Goal: Task Accomplishment & Management: Use online tool/utility

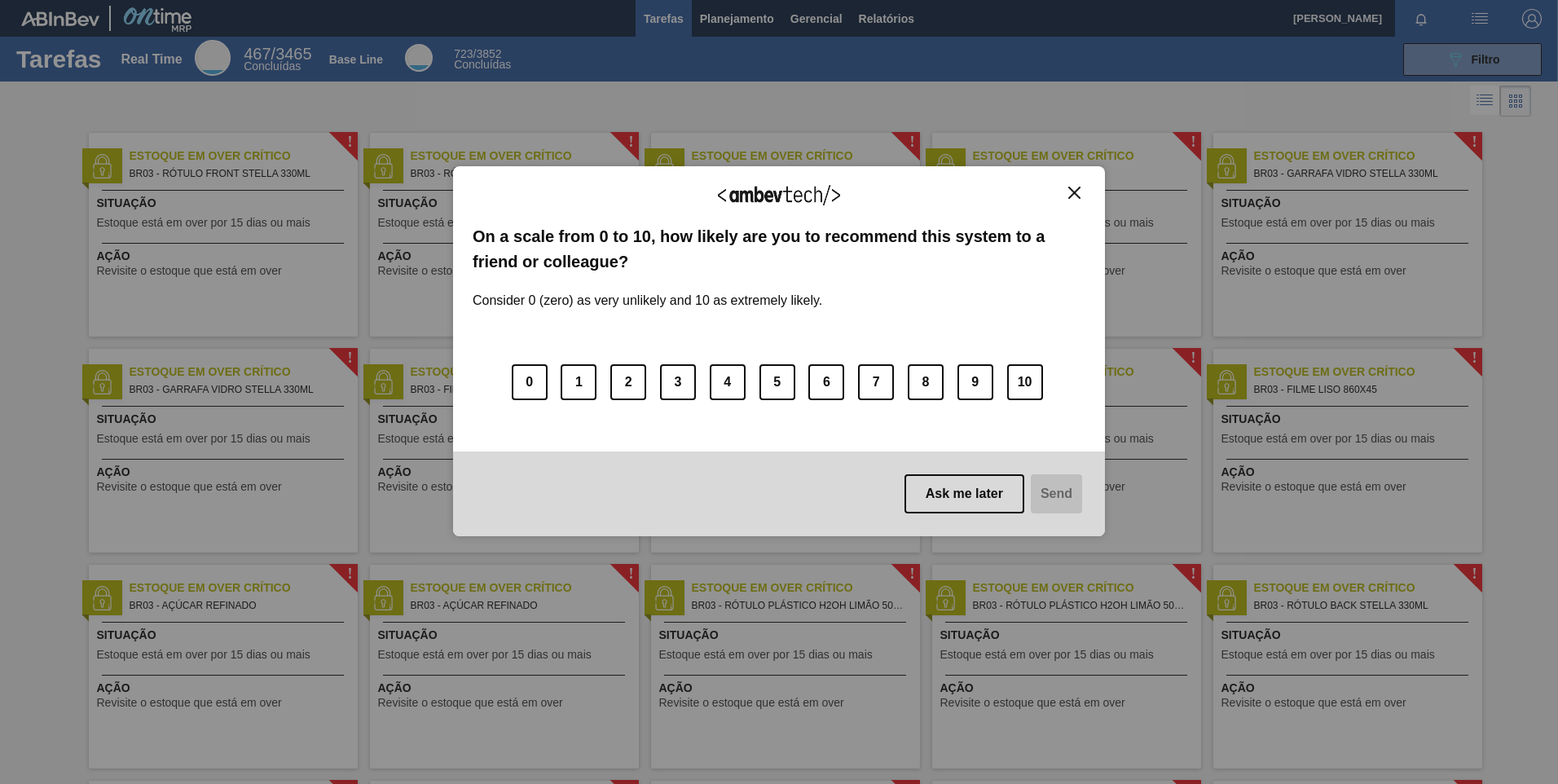
click at [748, 15] on div "We appreciate your feedback! On a scale from 0 to 10, how likely are you to rec…" at bounding box center [779, 351] width 652 height 738
click at [1075, 189] on img "Close" at bounding box center [1074, 192] width 12 height 12
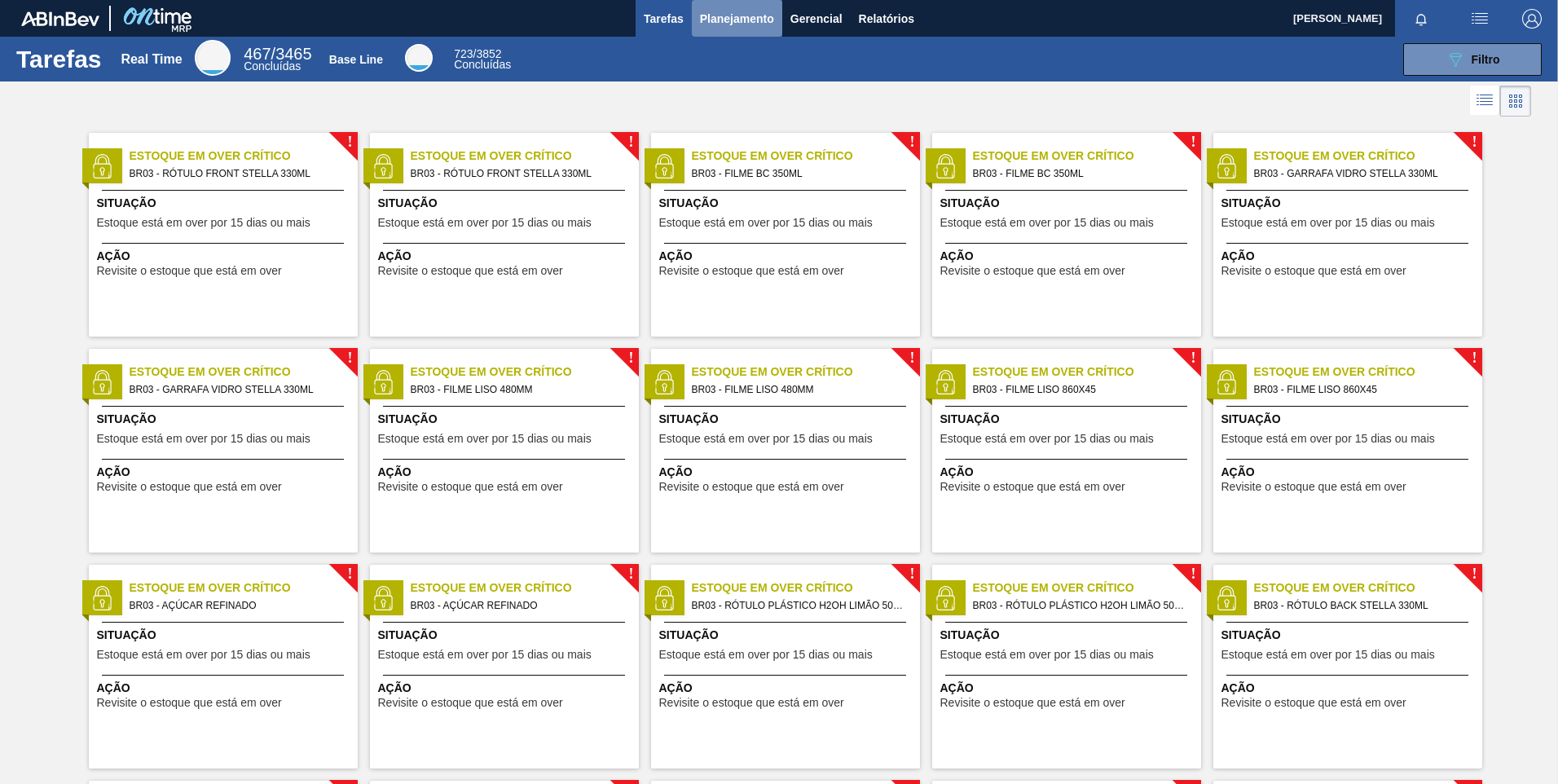
click at [741, 17] on span "Planejamento" at bounding box center [737, 18] width 74 height 19
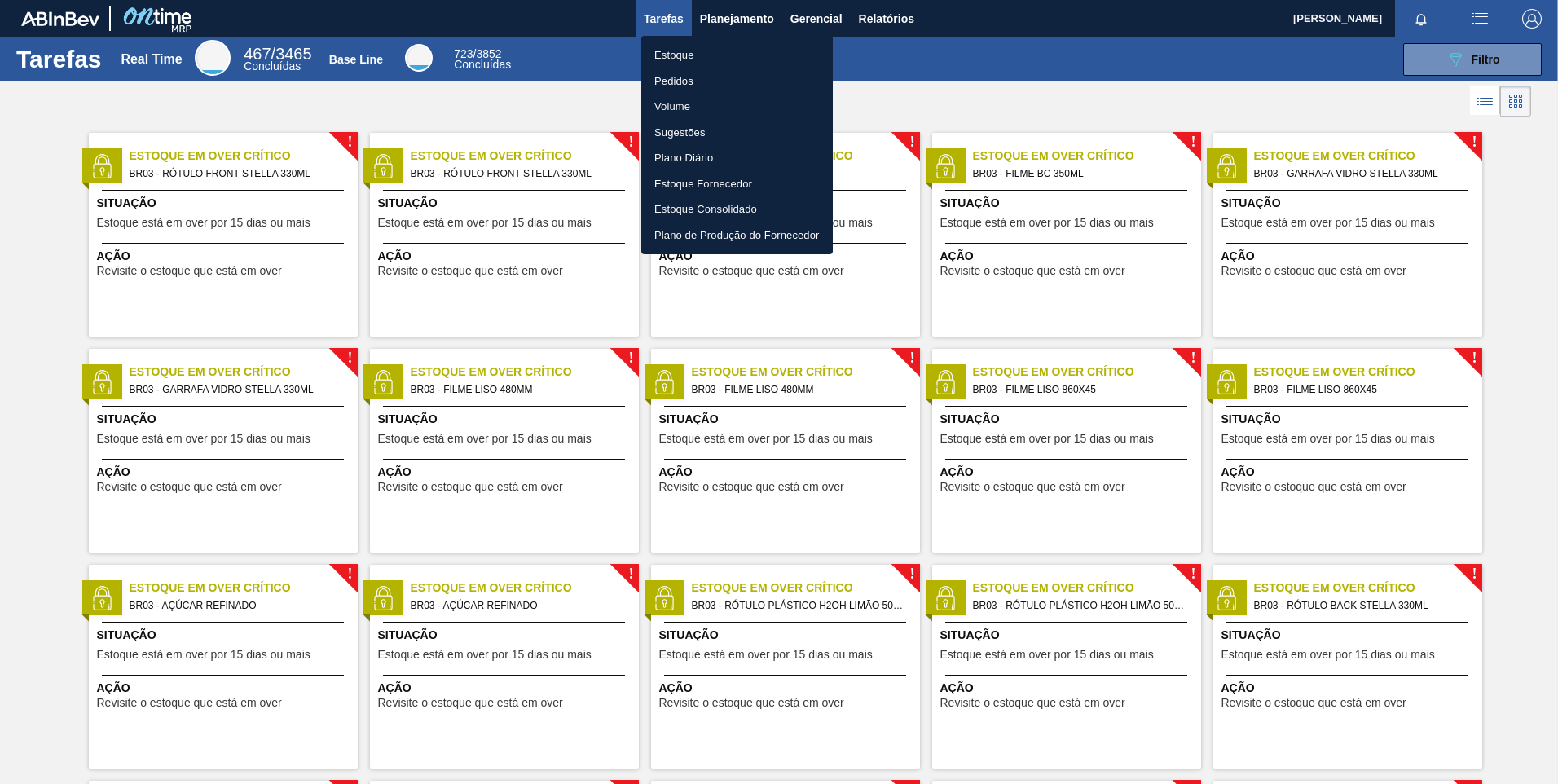
click at [711, 75] on li "Pedidos" at bounding box center [737, 81] width 191 height 26
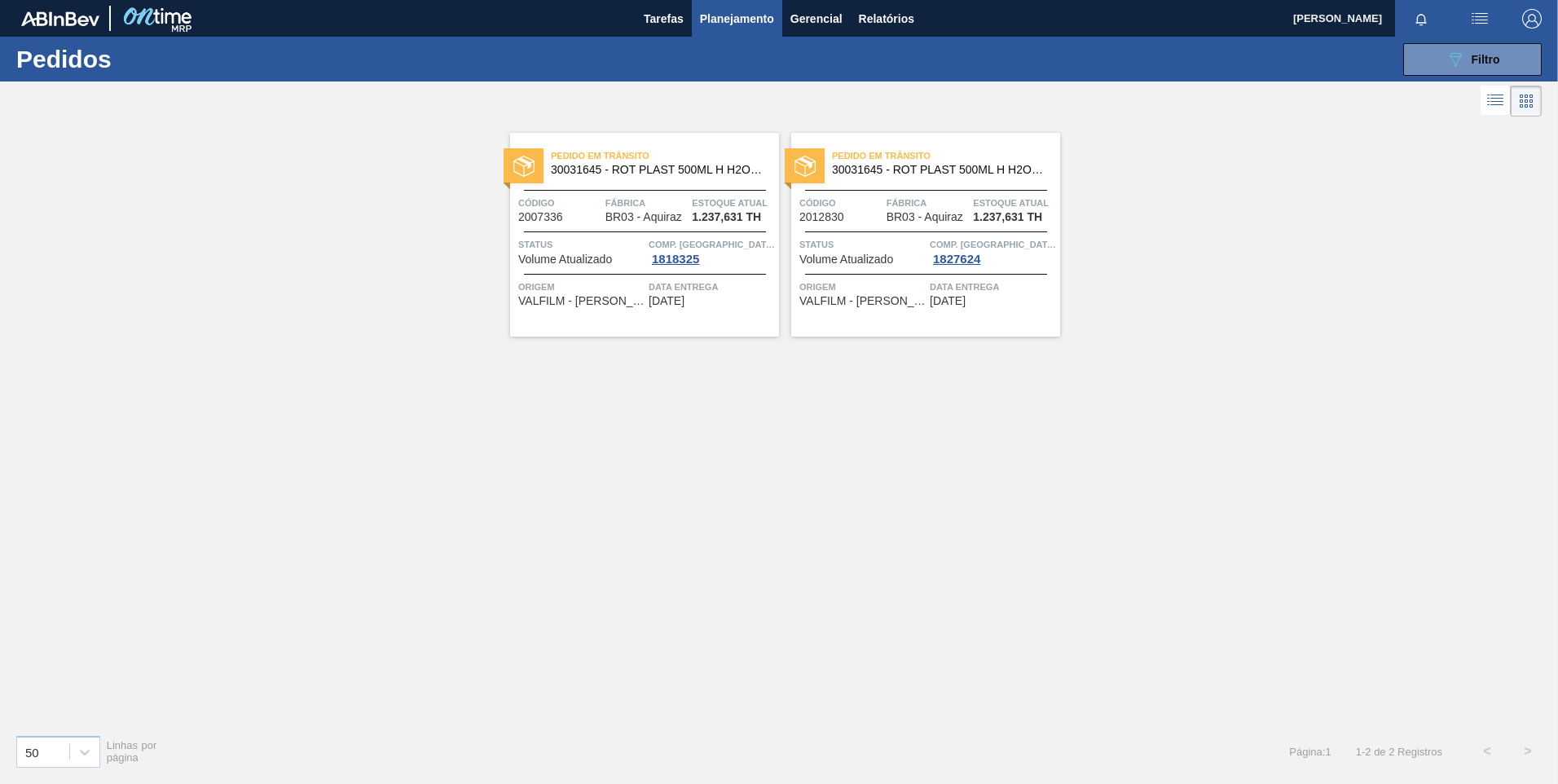
drag, startPoint x: 1498, startPoint y: 60, endPoint x: 1481, endPoint y: 119, distance: 61.4
click at [1498, 61] on span "Filtro" at bounding box center [1485, 59] width 28 height 13
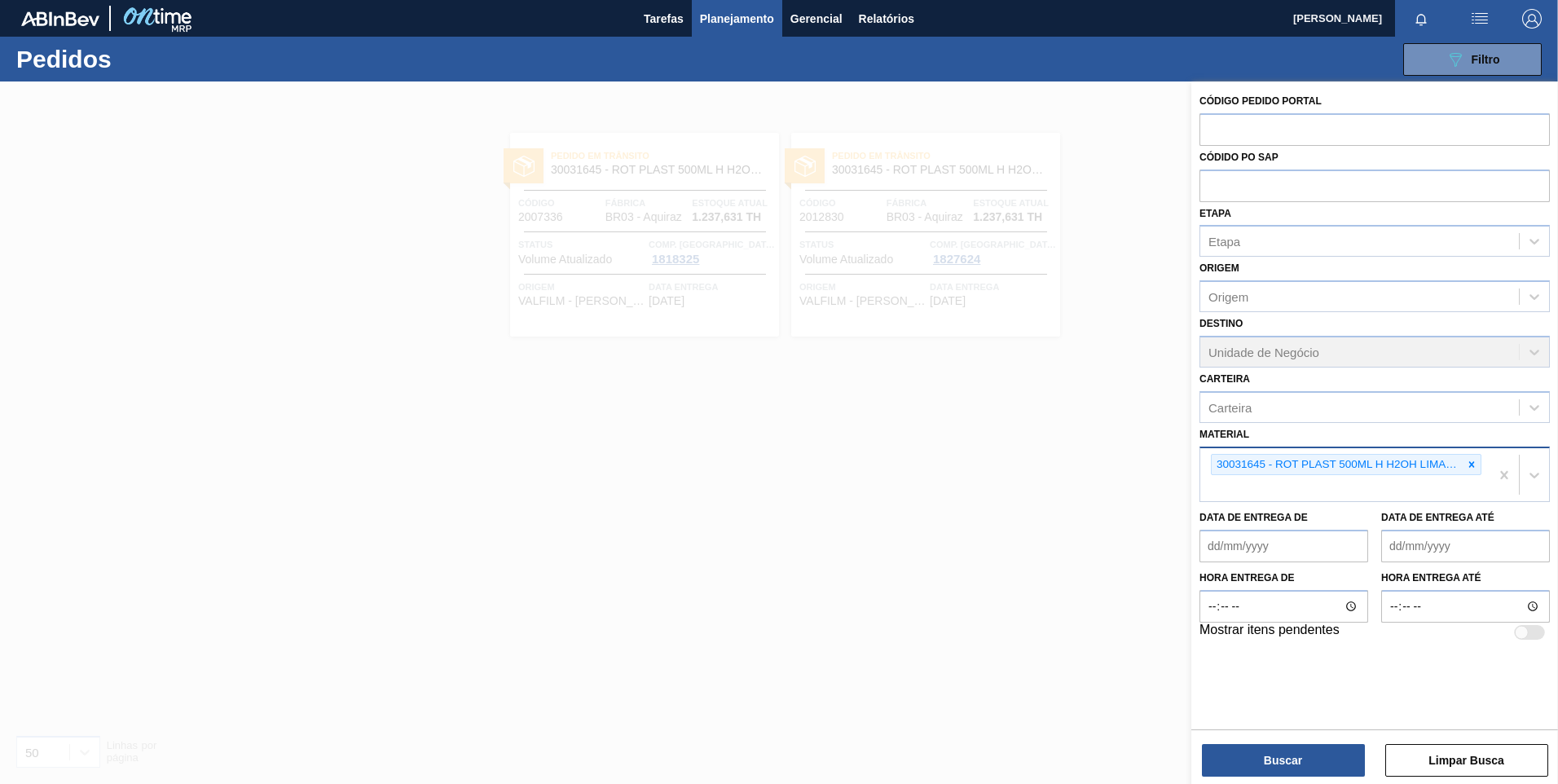
click at [1472, 463] on icon at bounding box center [1472, 464] width 5 height 5
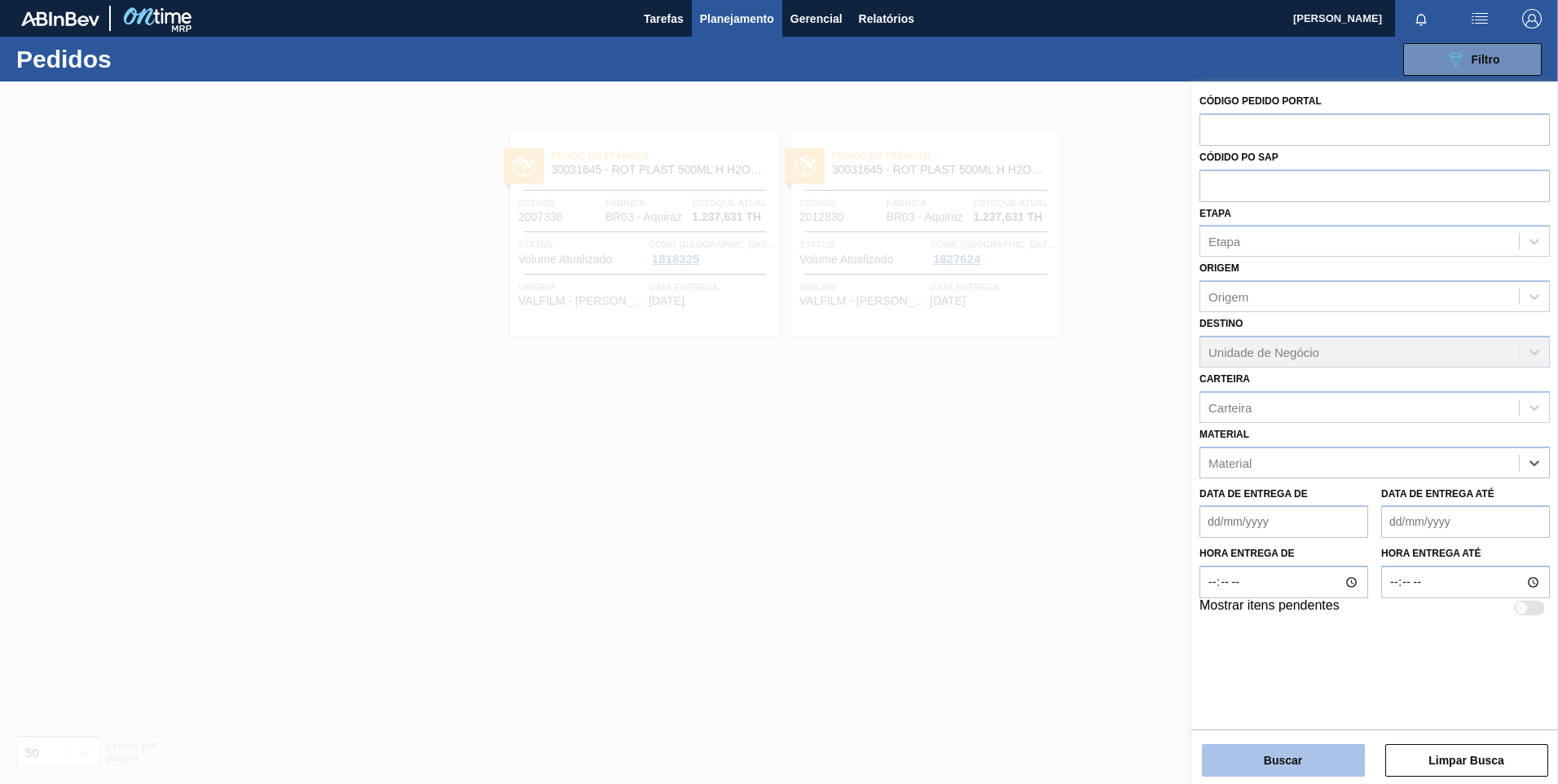
click at [1268, 759] on button "Buscar" at bounding box center [1283, 760] width 163 height 33
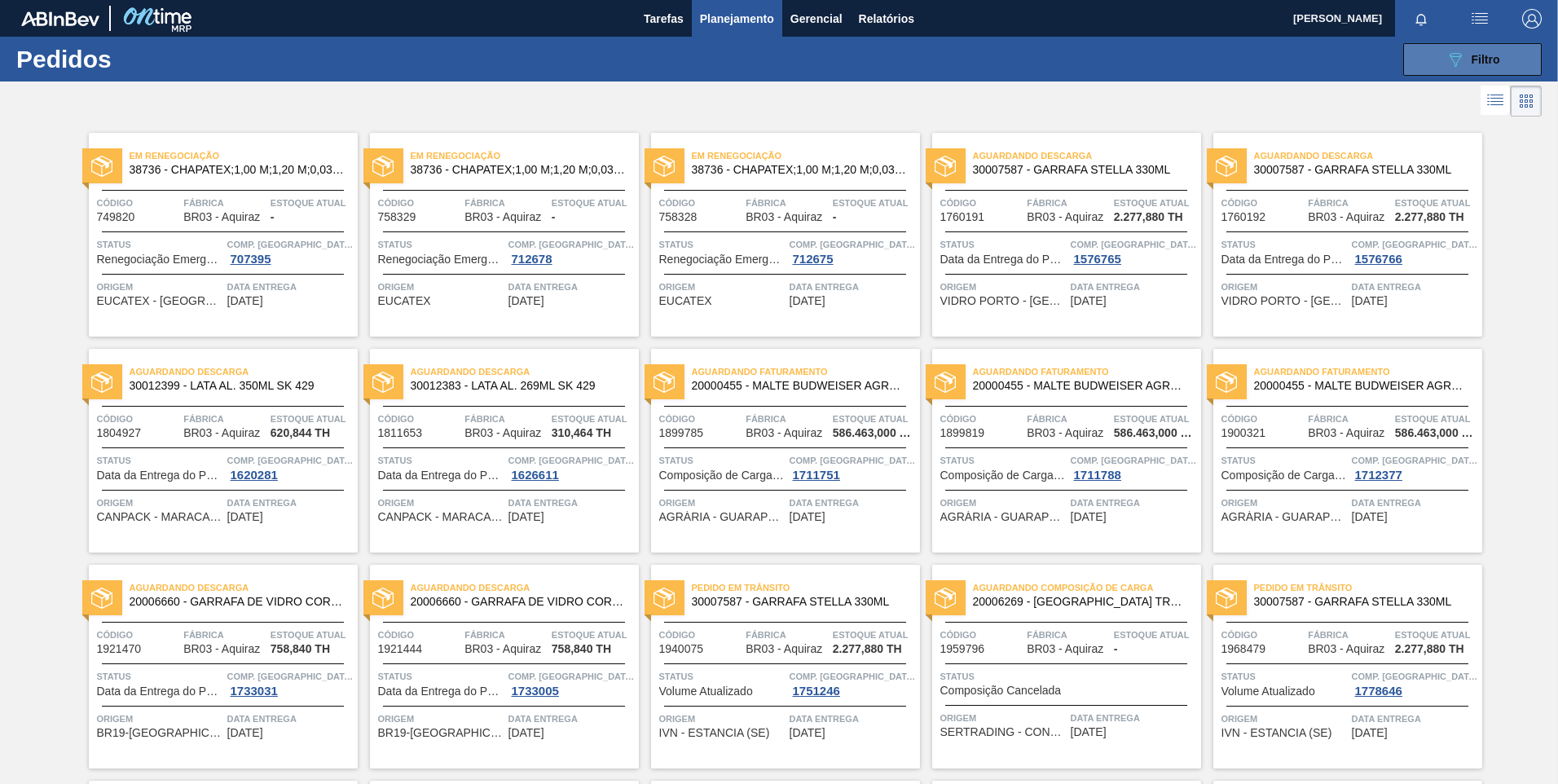
click at [1410, 66] on button "089F7B8B-B2A5-4AFE-B5C0-19BA573D28AC Filtro" at bounding box center [1472, 59] width 138 height 33
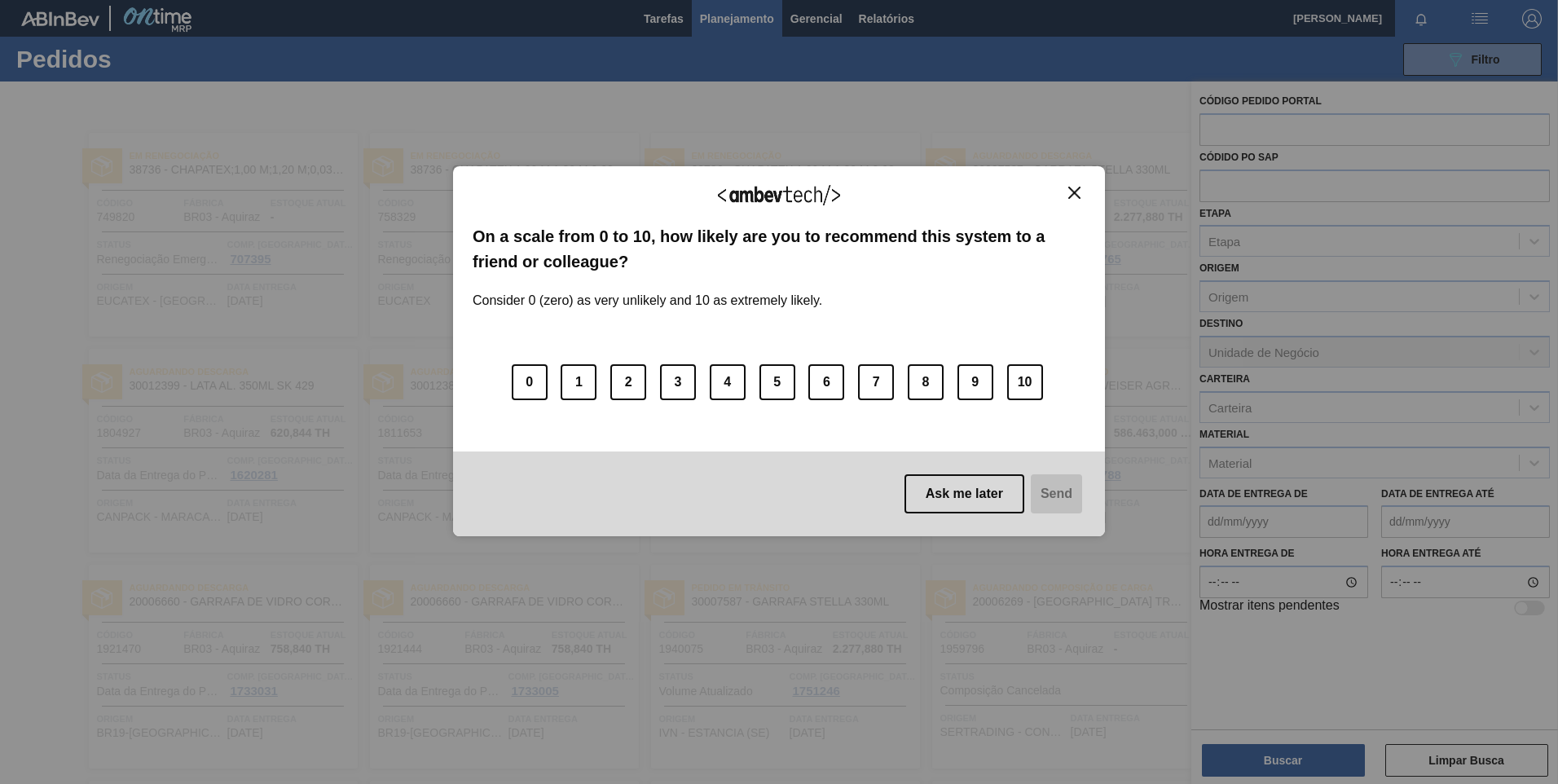
click at [1083, 199] on button "Close" at bounding box center [1074, 192] width 22 height 14
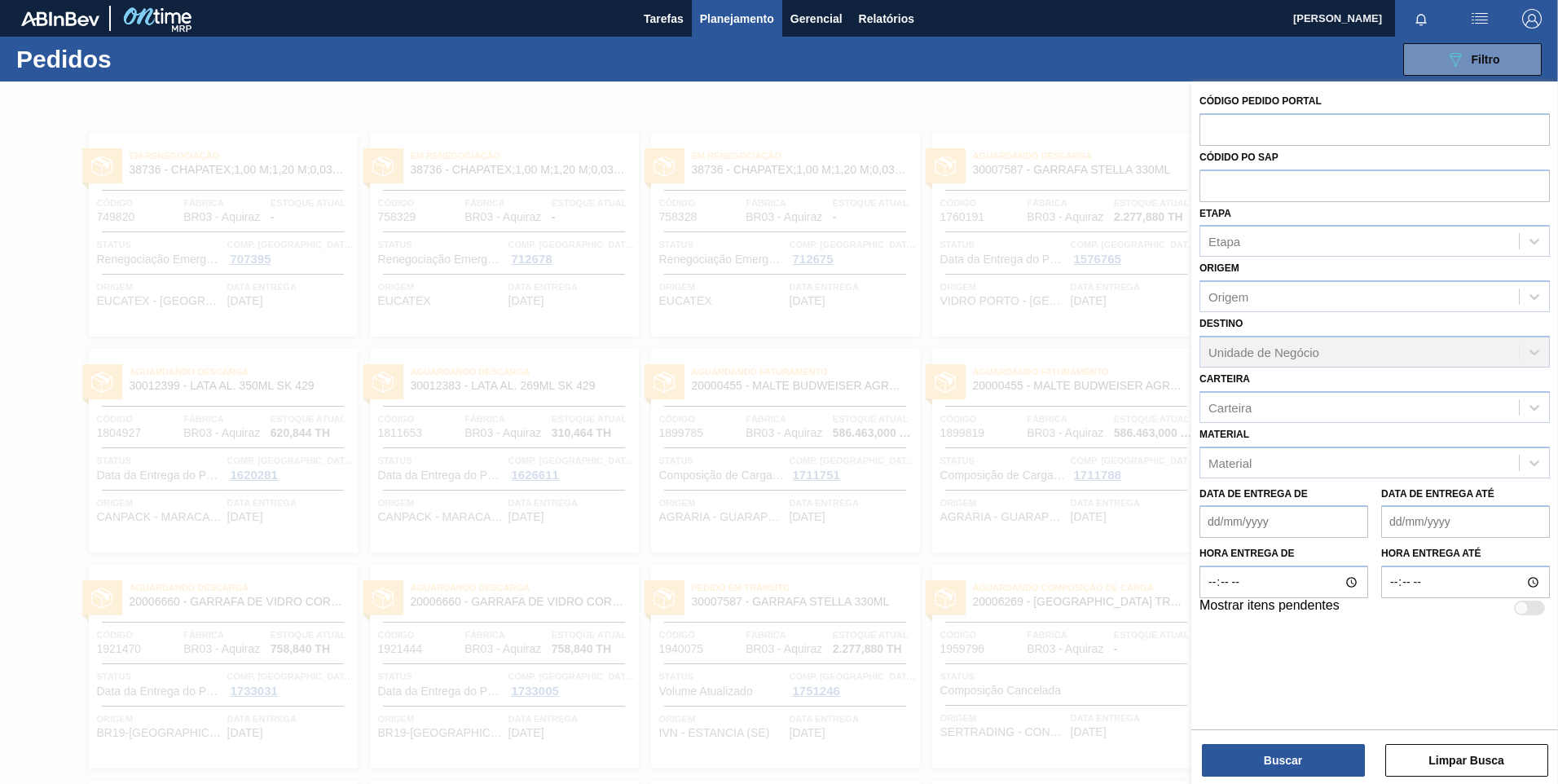
click at [592, 270] on div at bounding box center [779, 473] width 1558 height 784
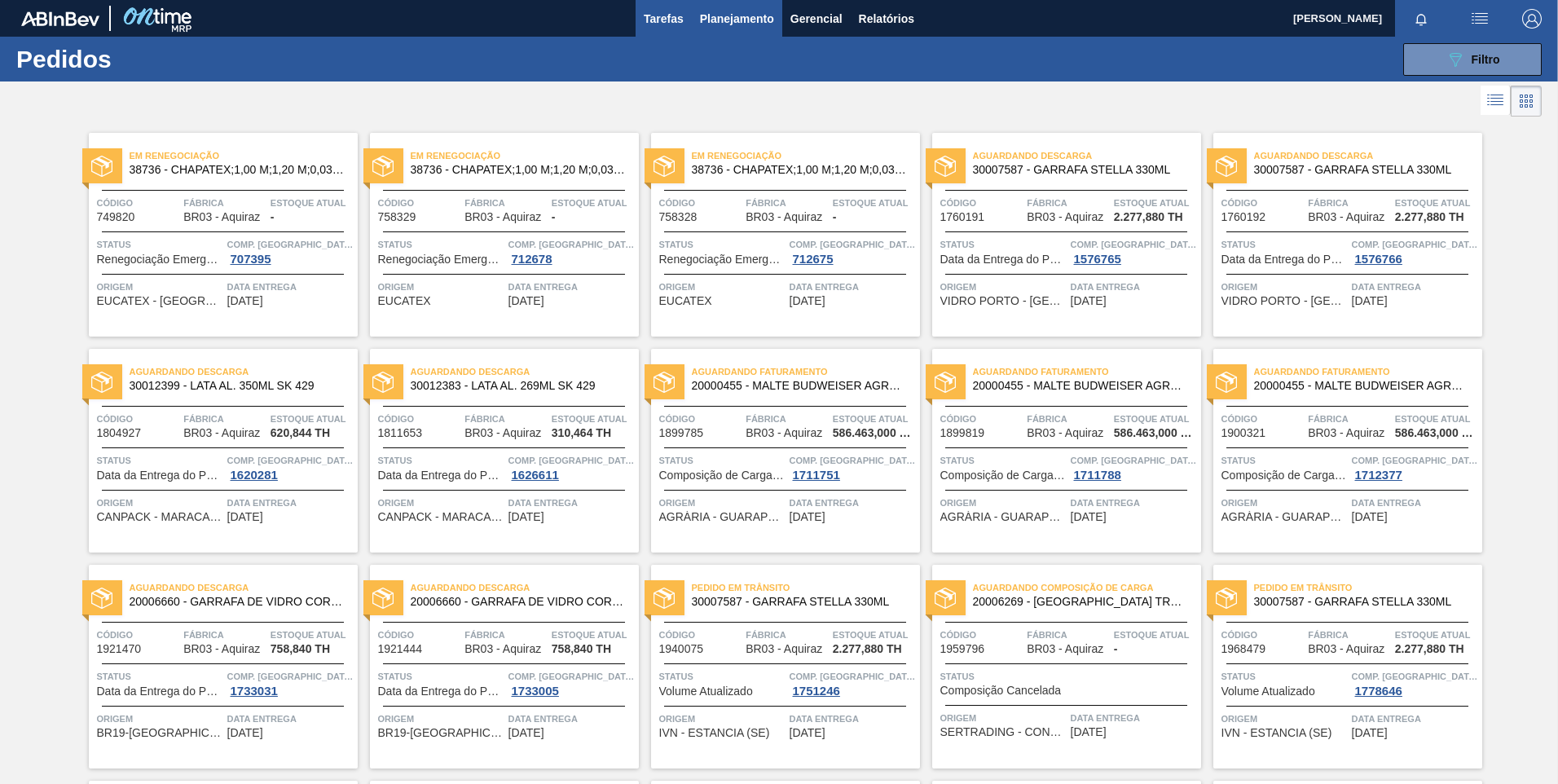
click at [663, 21] on span "Tarefas" at bounding box center [664, 18] width 40 height 19
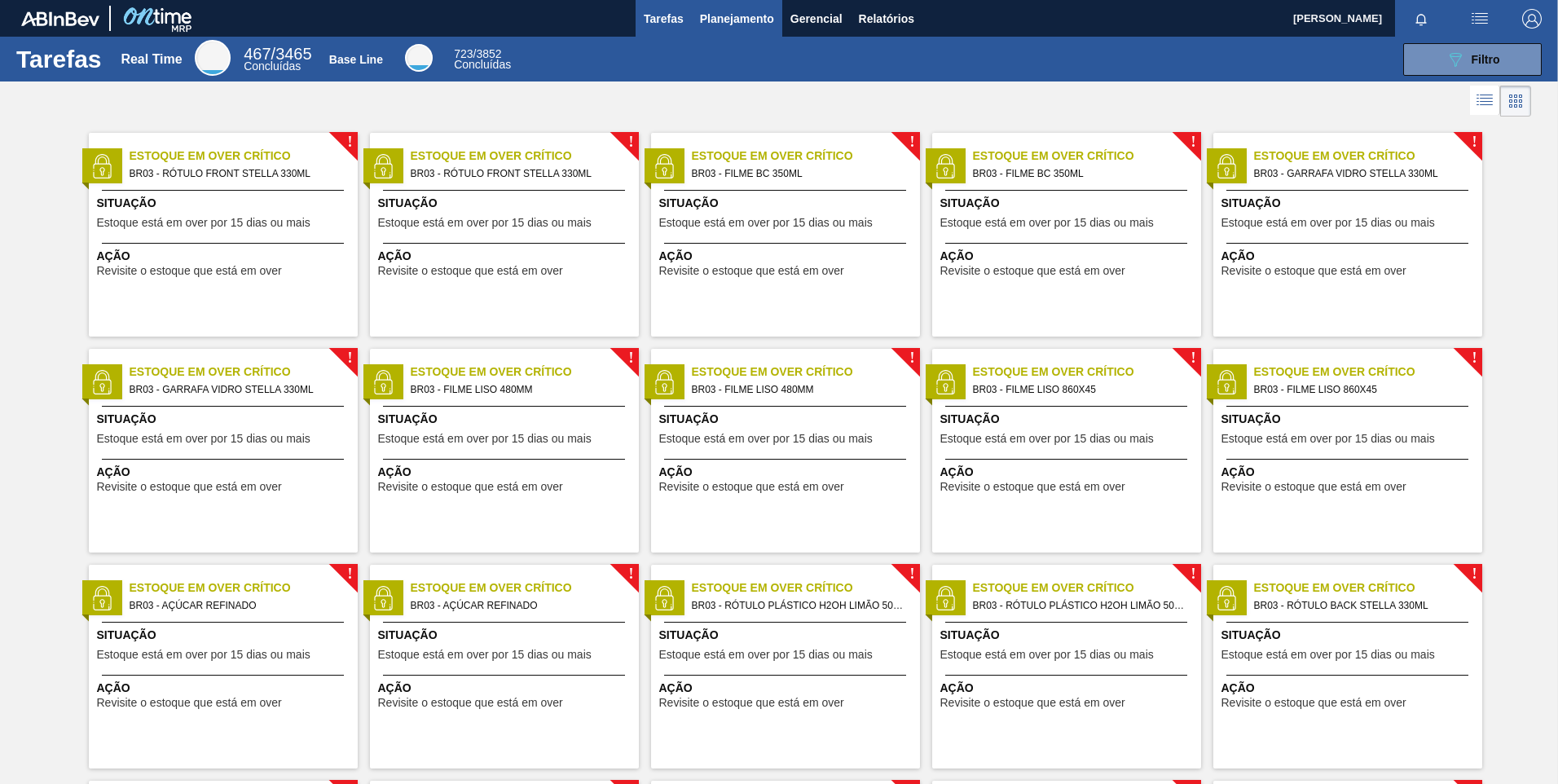
click at [718, 30] on button "Planejamento" at bounding box center [737, 18] width 90 height 36
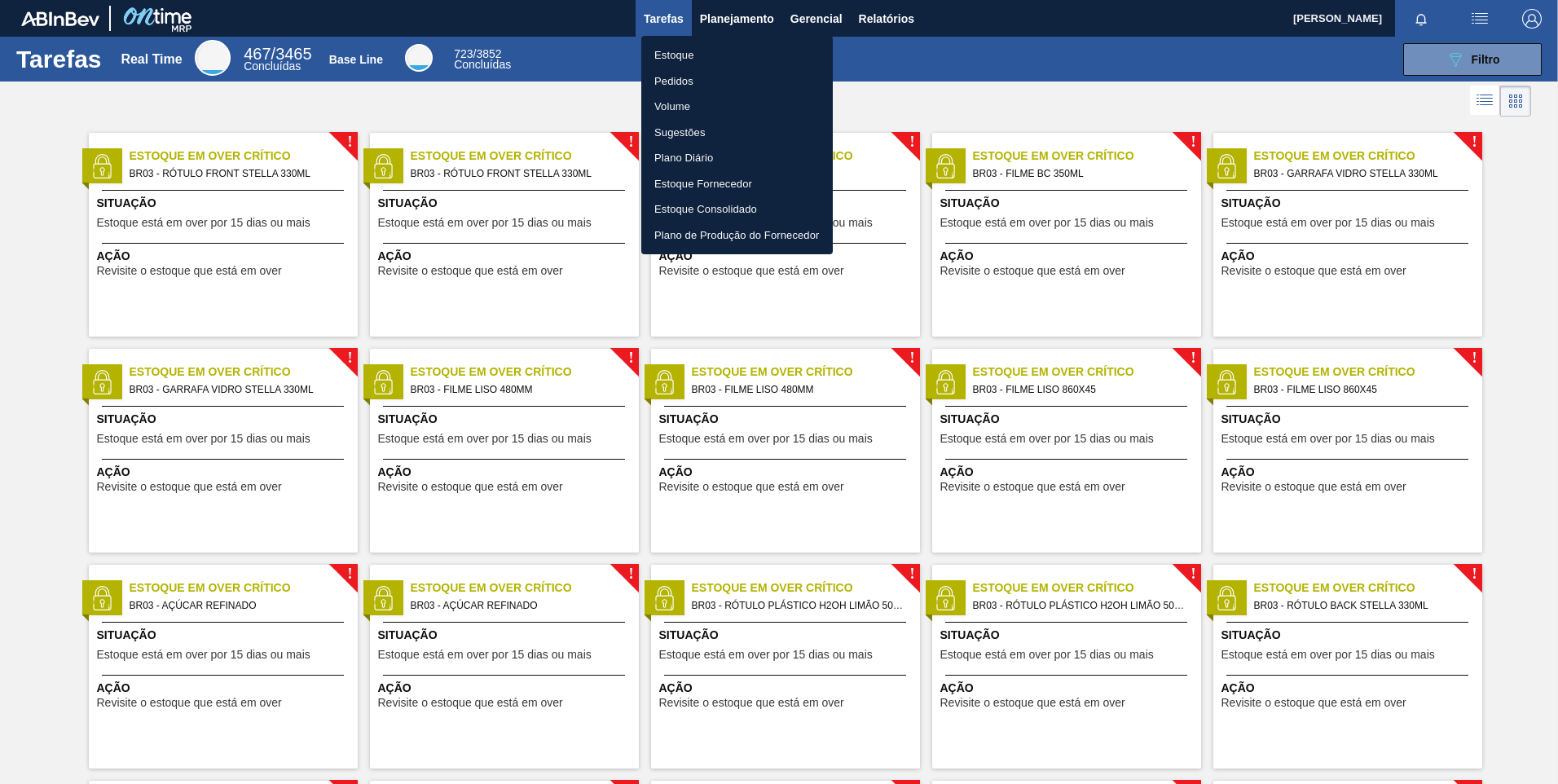
click at [552, 97] on div at bounding box center [779, 392] width 1558 height 784
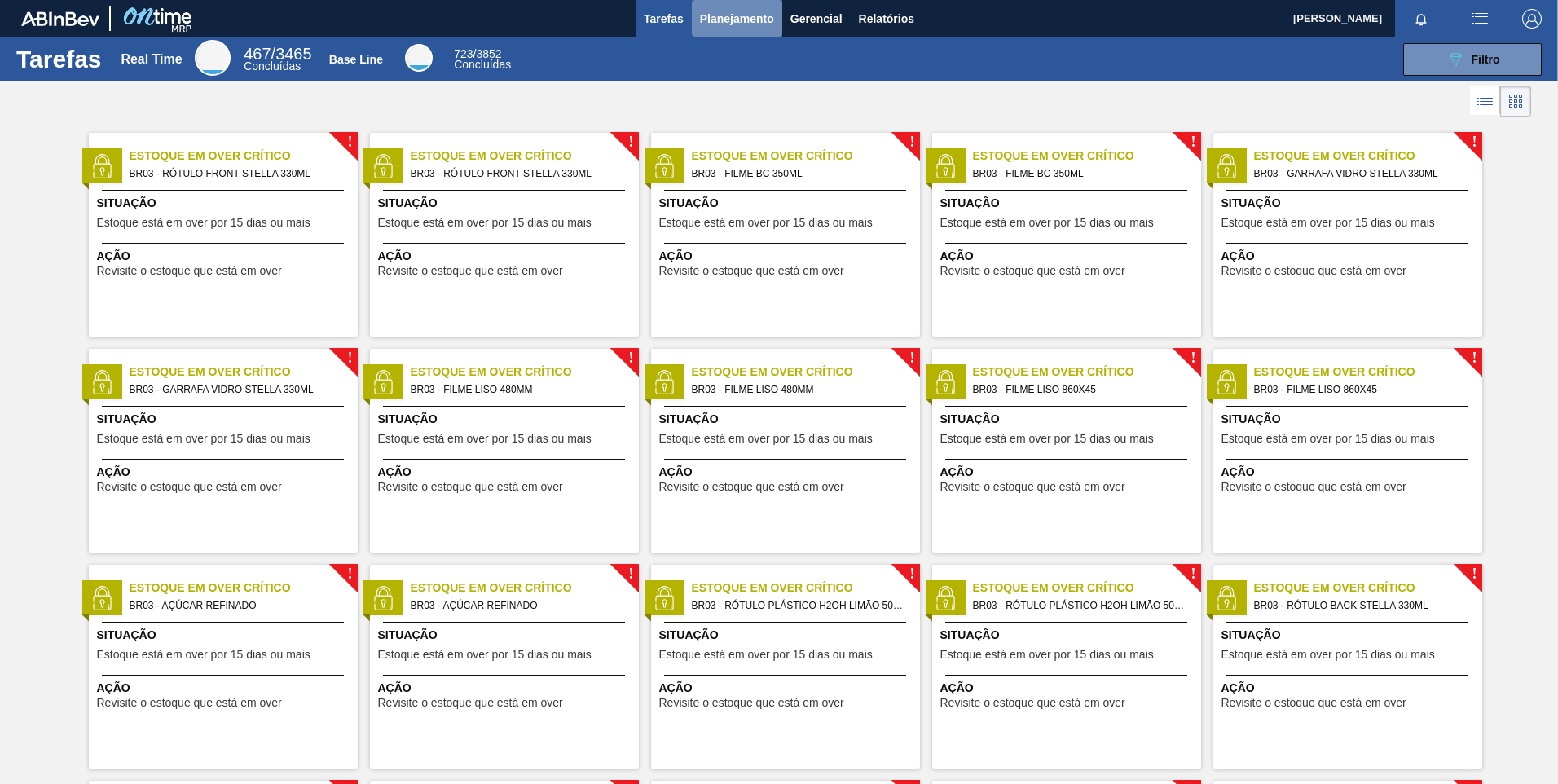
click at [733, 16] on span "Planejamento" at bounding box center [737, 18] width 74 height 19
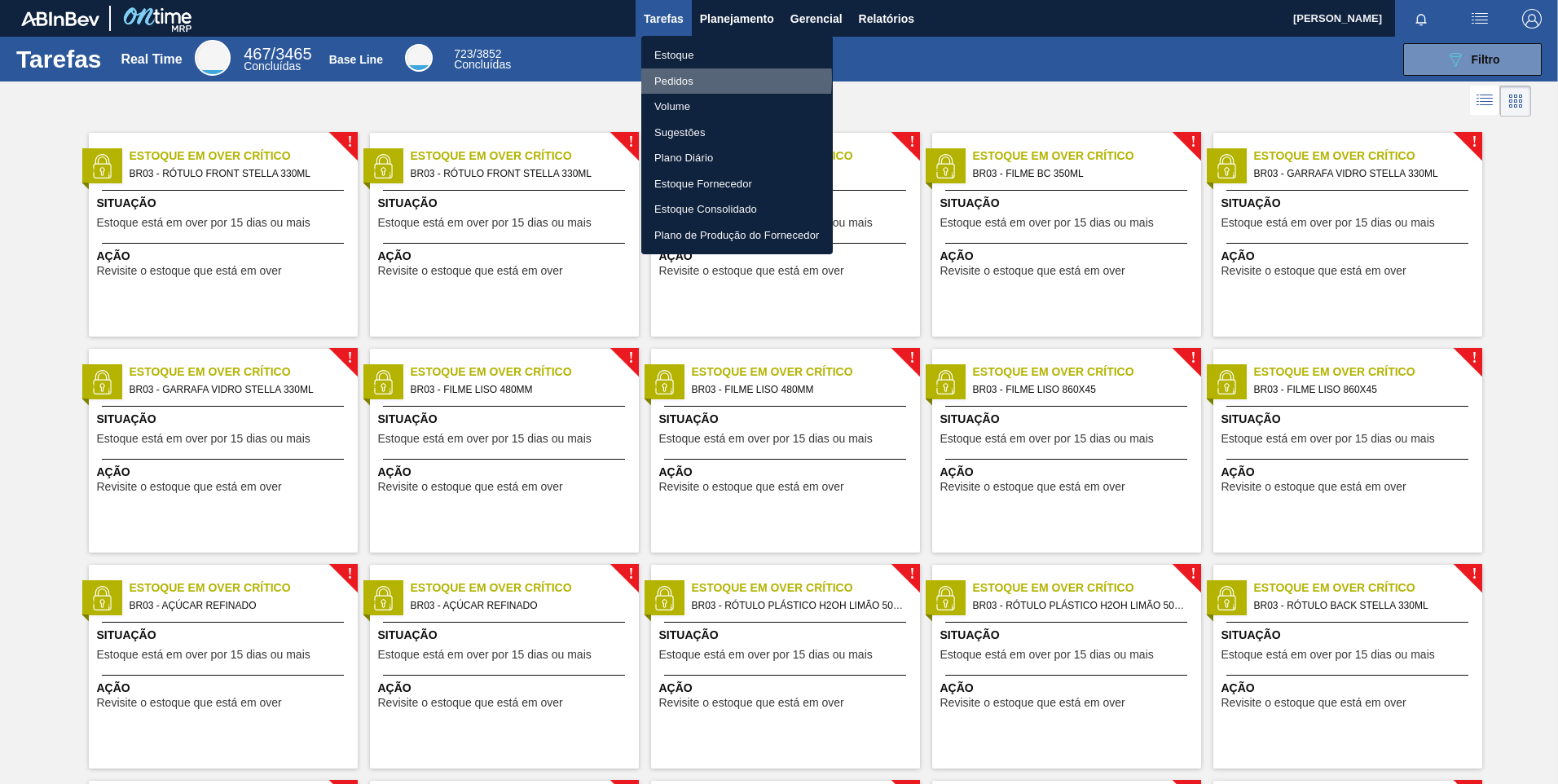
click at [702, 78] on li "Pedidos" at bounding box center [737, 81] width 191 height 26
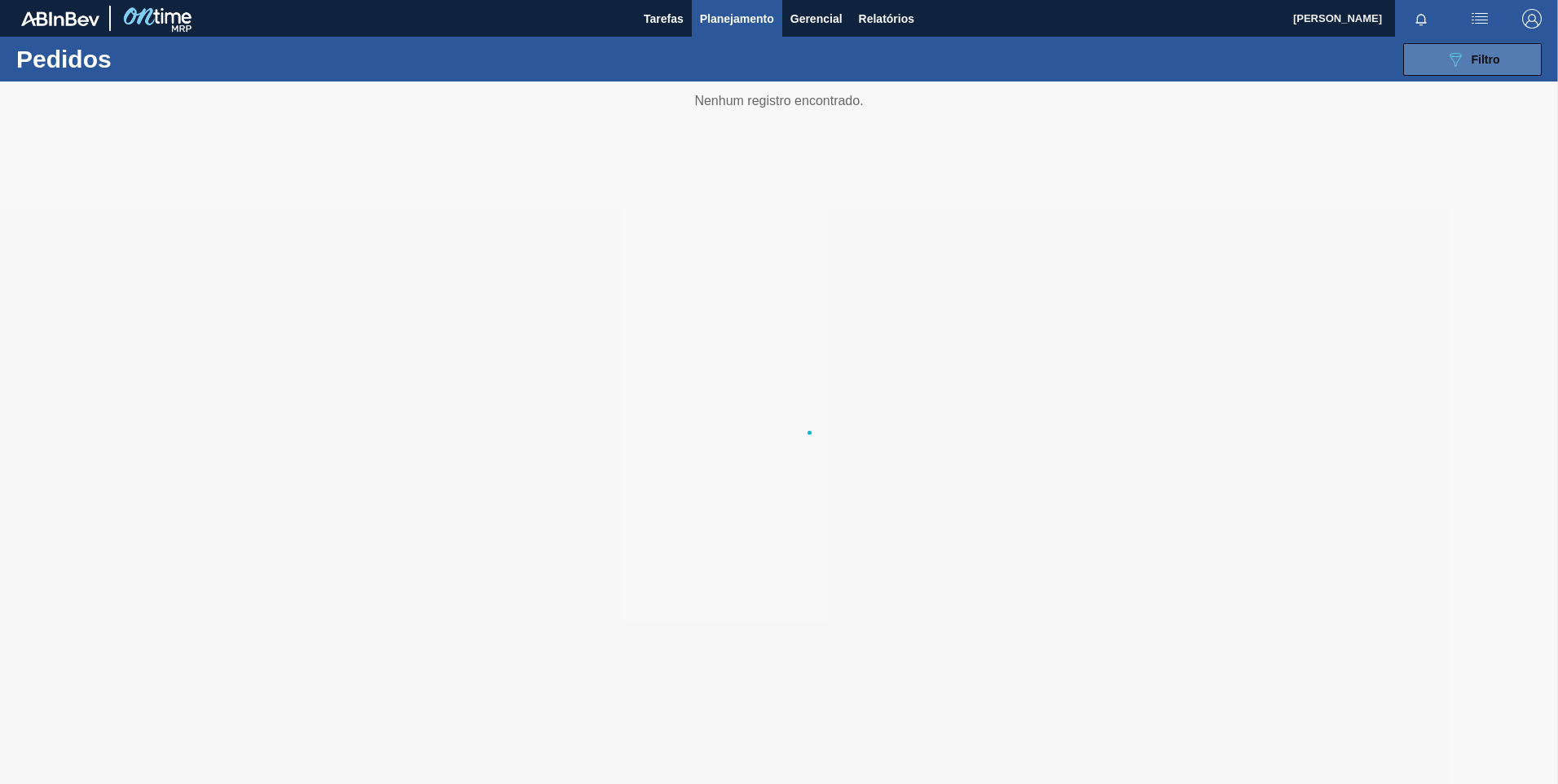
click at [1510, 63] on button "089F7B8B-B2A5-4AFE-B5C0-19BA573D28AC Filtro" at bounding box center [1472, 59] width 138 height 33
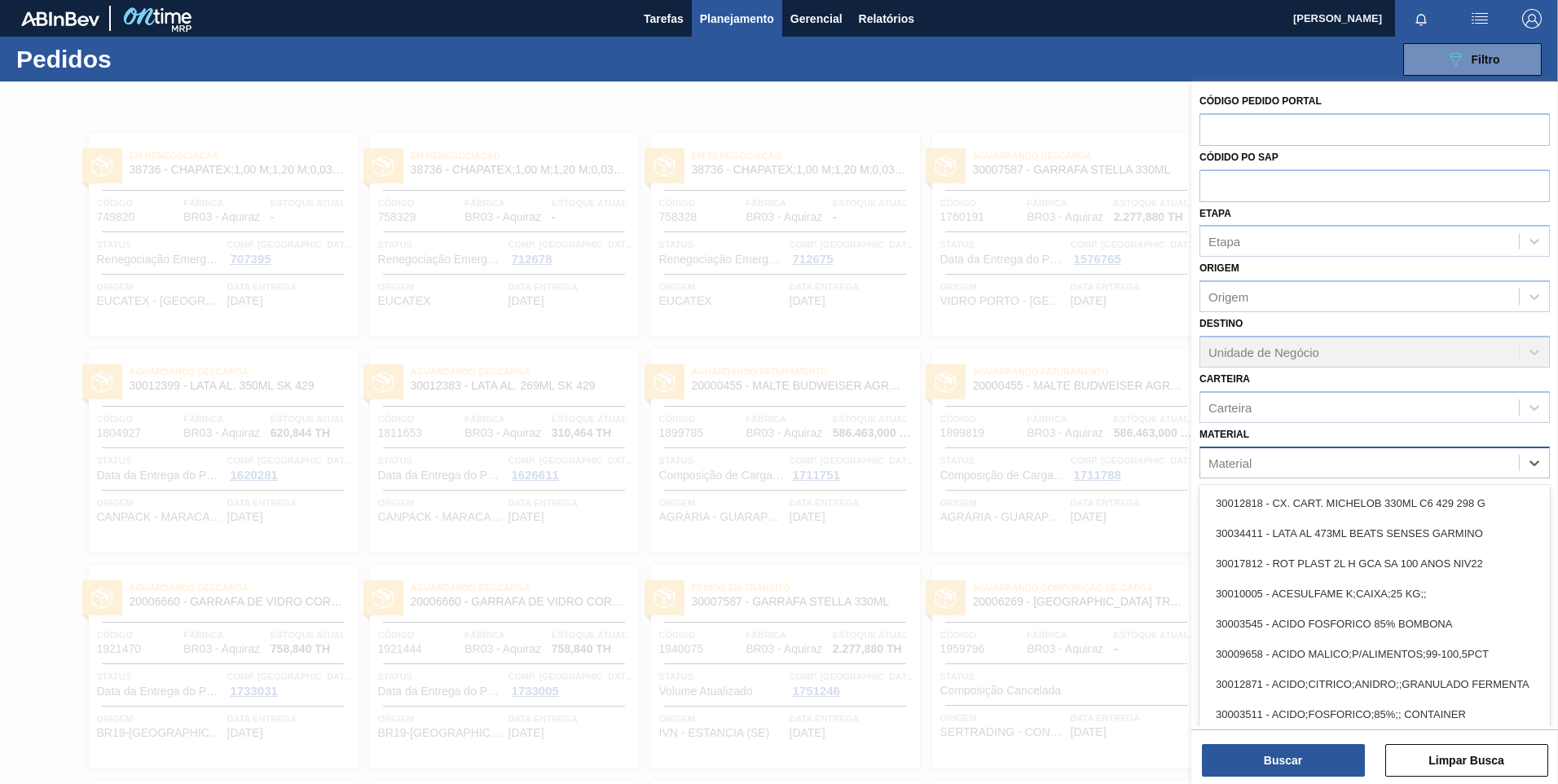
click at [1230, 469] on div "Material" at bounding box center [1229, 462] width 43 height 14
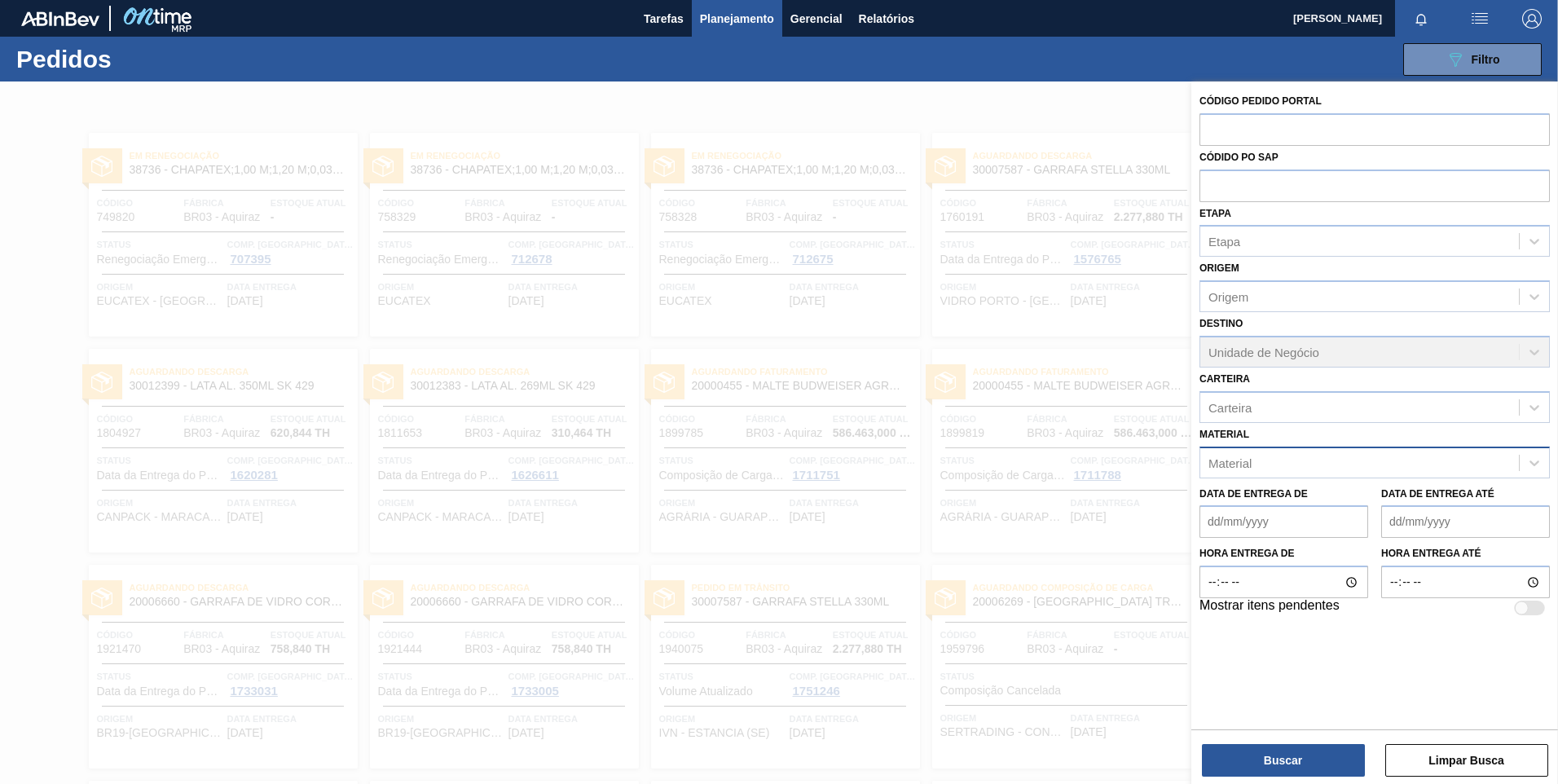
drag, startPoint x: 1309, startPoint y: 423, endPoint x: 1307, endPoint y: 448, distance: 25.1
click at [1308, 425] on div "Material Material" at bounding box center [1375, 451] width 351 height 56
click at [1309, 460] on div "Material" at bounding box center [1359, 463] width 319 height 24
drag, startPoint x: 1268, startPoint y: 443, endPoint x: 1274, endPoint y: 454, distance: 12.5
click at [1273, 453] on div "Material Material" at bounding box center [1375, 451] width 351 height 56
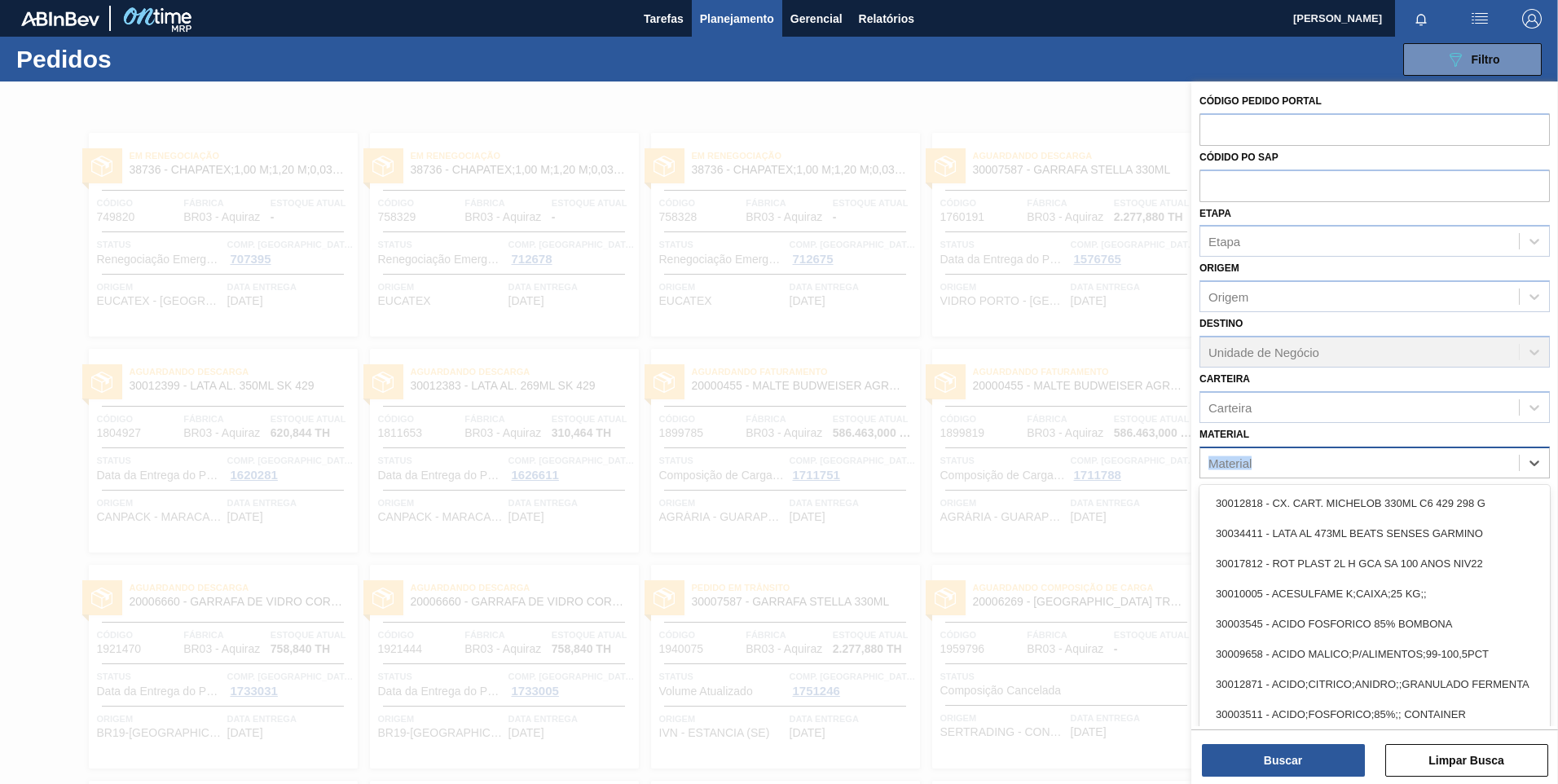
drag, startPoint x: 1274, startPoint y: 454, endPoint x: 1285, endPoint y: 463, distance: 14.2
click at [1285, 463] on div "Material" at bounding box center [1359, 463] width 319 height 24
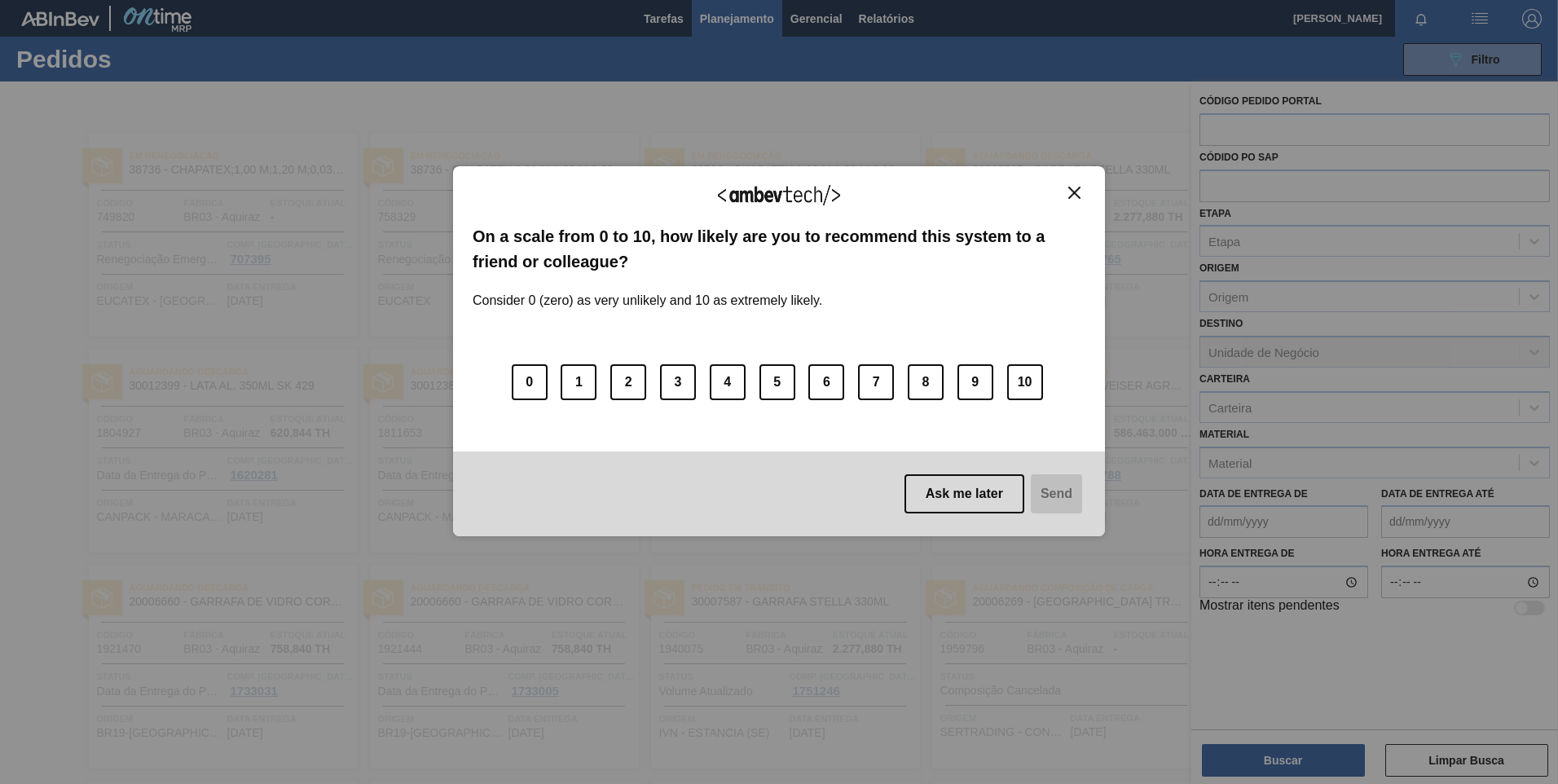
click at [1081, 191] on button "Close" at bounding box center [1074, 192] width 22 height 14
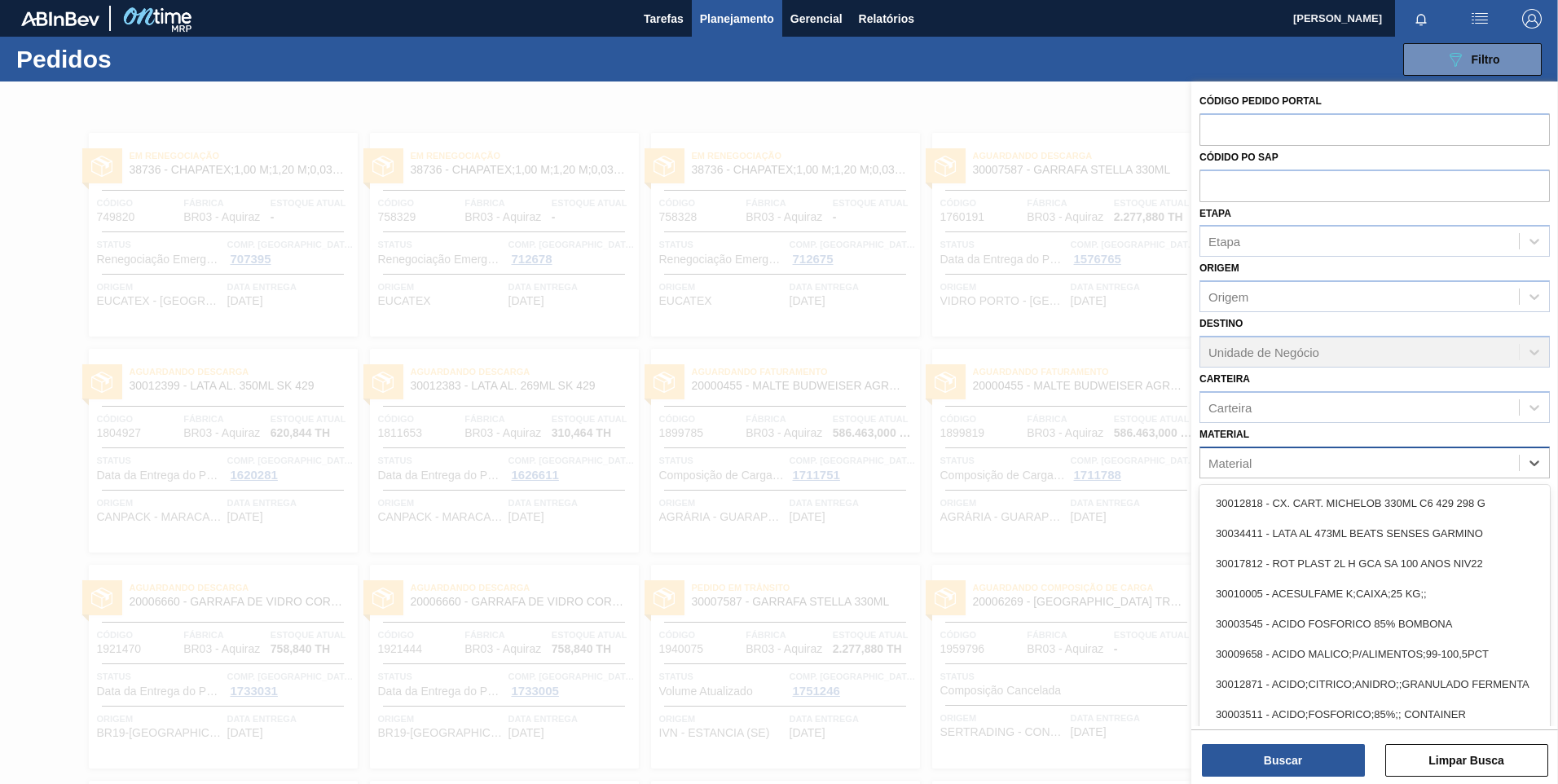
click at [1320, 469] on div "Material" at bounding box center [1359, 463] width 319 height 24
paste input "30002598"
type input "30002598"
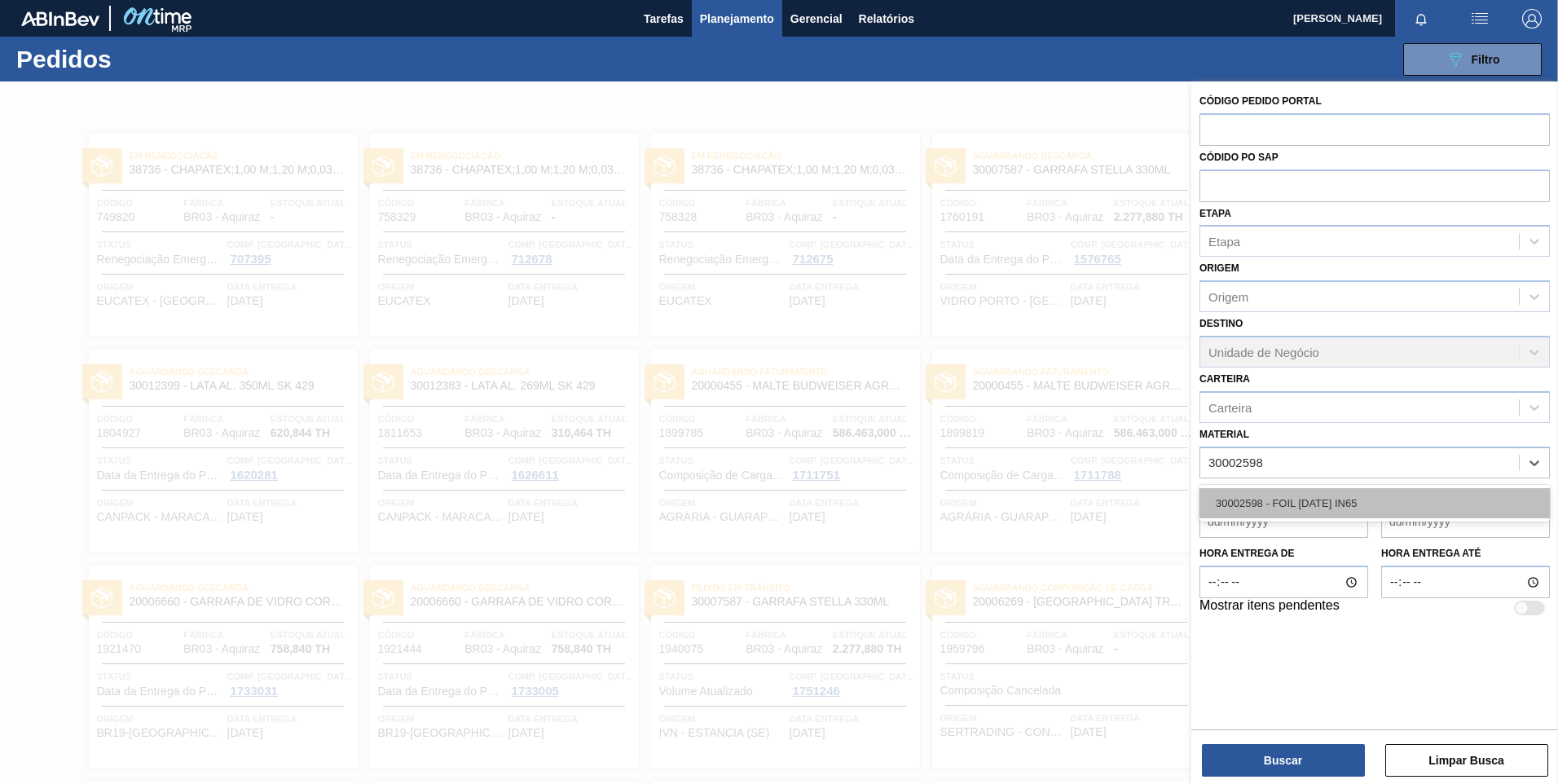
click at [1294, 509] on div "30002598 - FOIL [DATE] IN65" at bounding box center [1375, 503] width 351 height 30
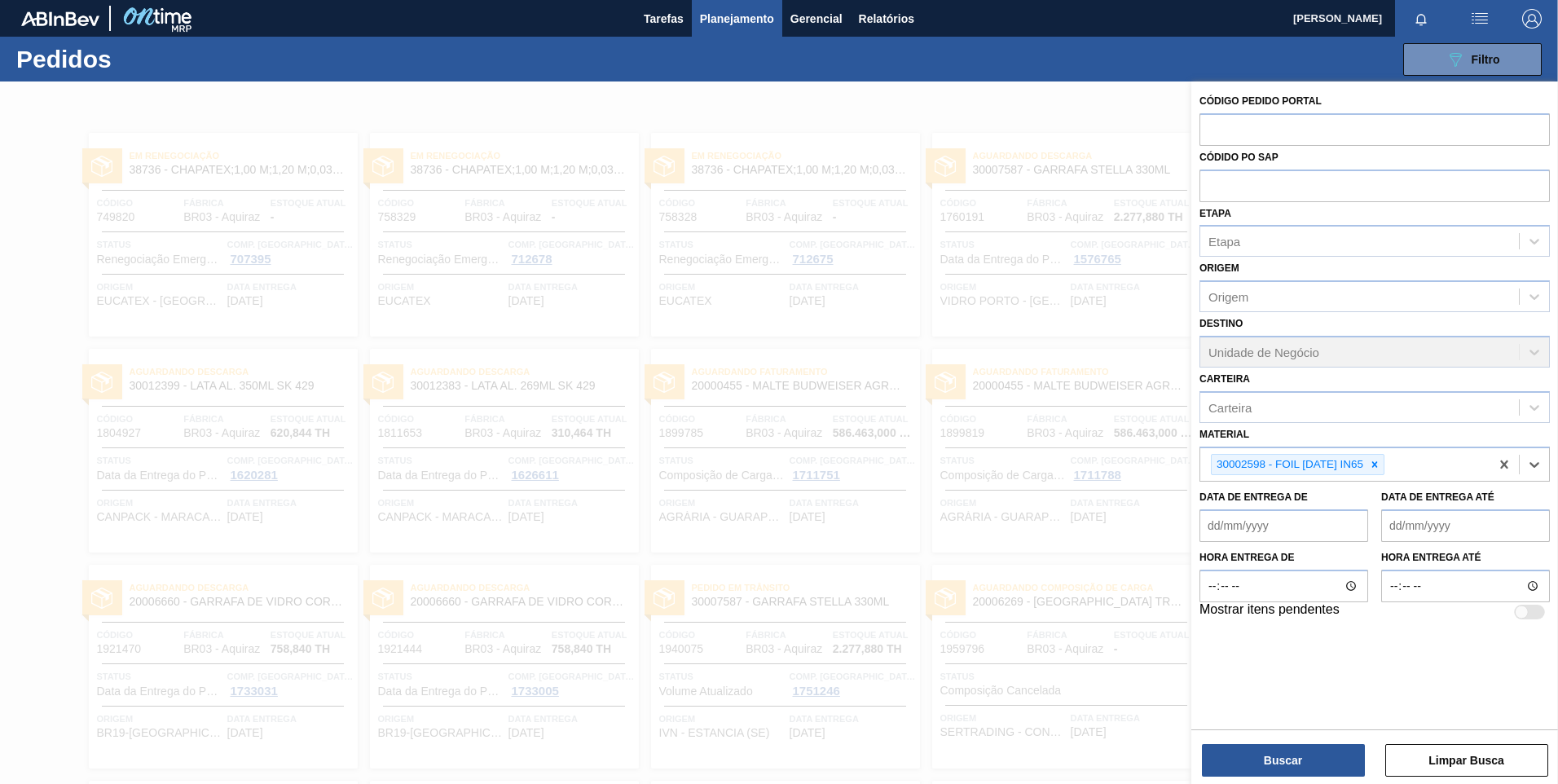
click at [1329, 734] on div "Buscar Limpar Busca" at bounding box center [1375, 752] width 367 height 46
click at [1319, 748] on button "Buscar" at bounding box center [1283, 760] width 163 height 33
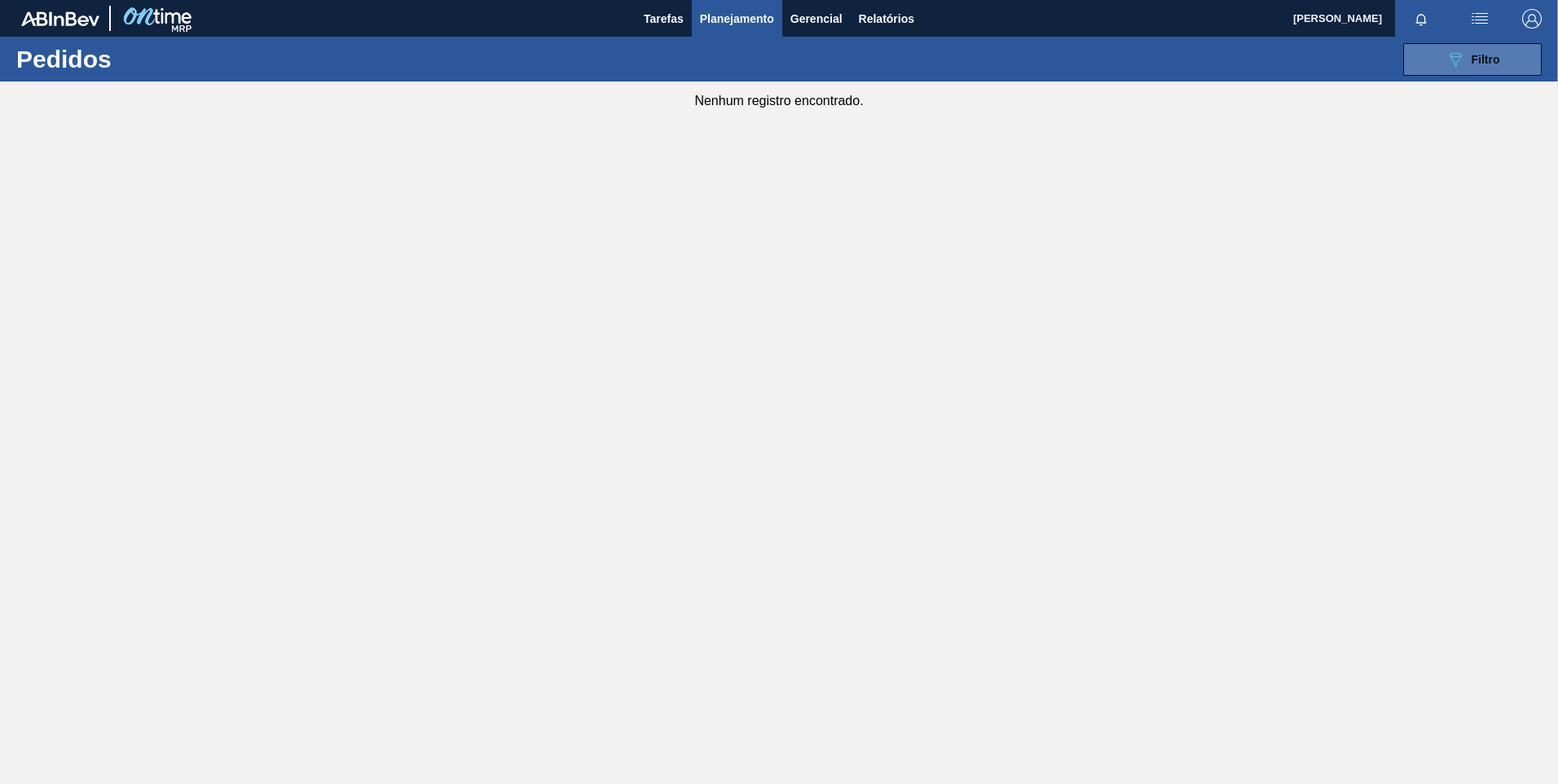
click at [1455, 71] on button "089F7B8B-B2A5-4AFE-B5C0-19BA573D28AC Filtro" at bounding box center [1472, 59] width 138 height 33
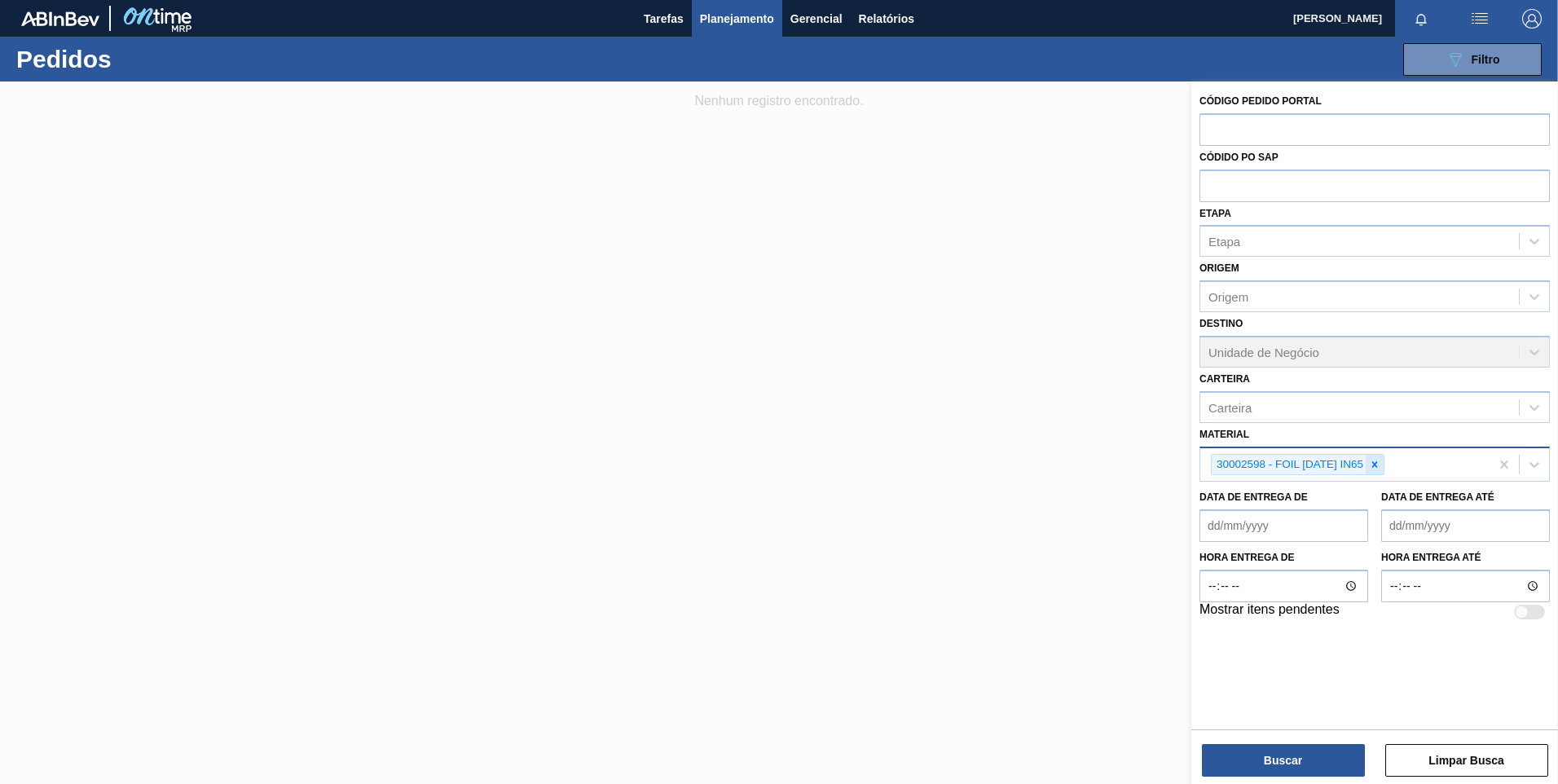
click at [1380, 460] on icon at bounding box center [1375, 464] width 12 height 12
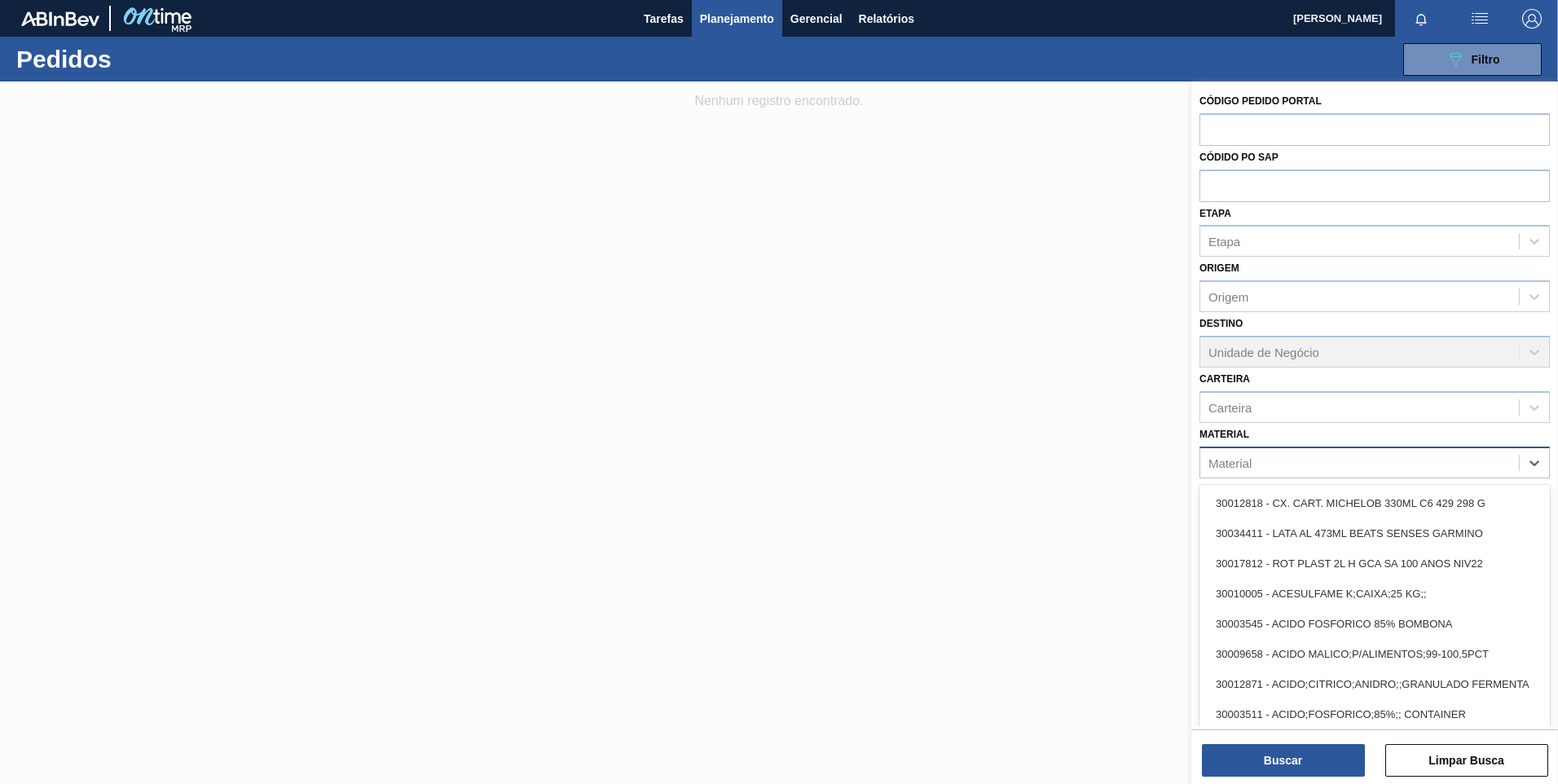
click at [1376, 462] on div "Material" at bounding box center [1359, 463] width 319 height 24
paste input "30002933"
type input "30002933"
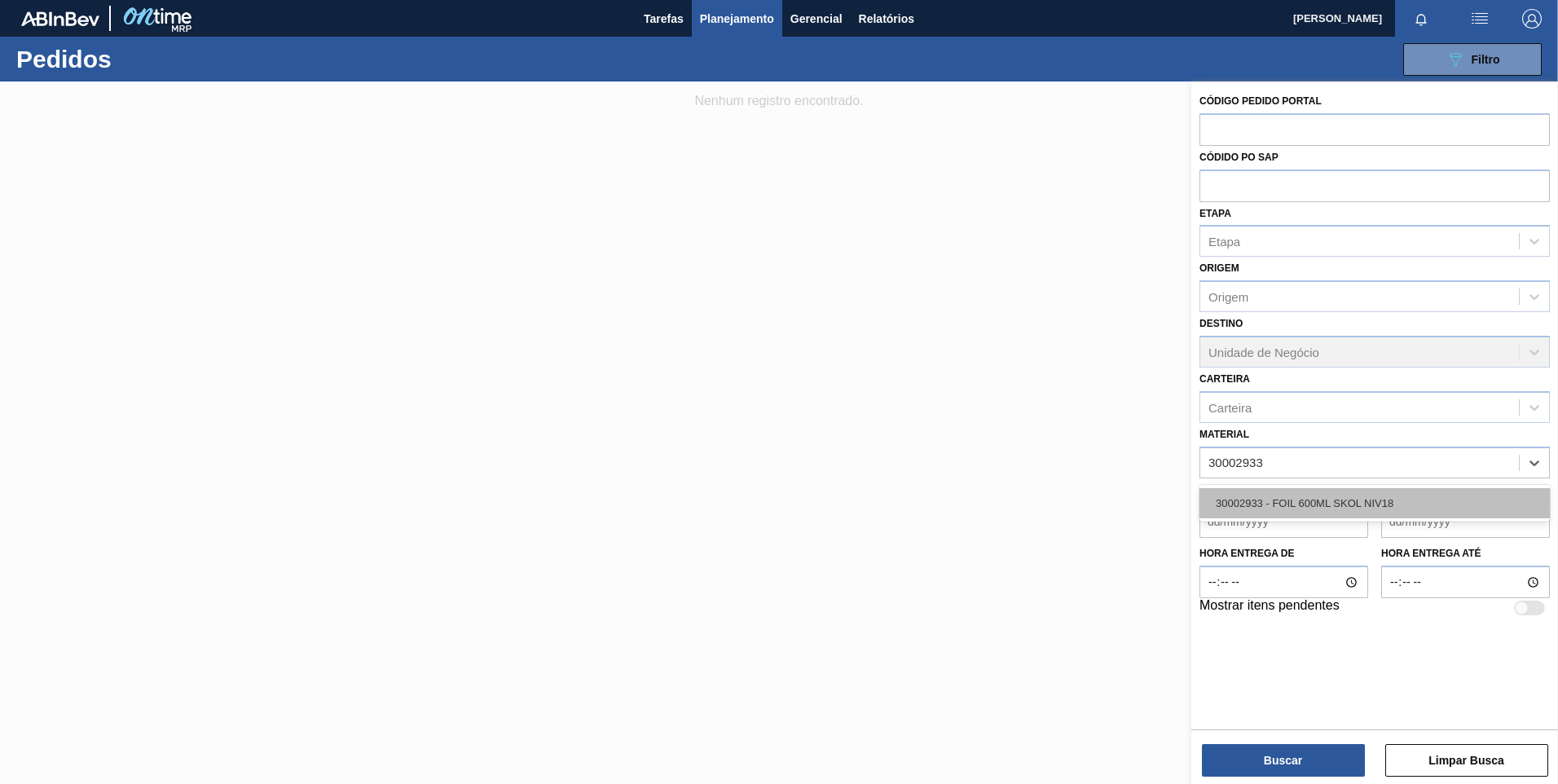
click at [1341, 496] on div "30002933 - FOIL 600ML SKOL NIV18" at bounding box center [1375, 503] width 351 height 30
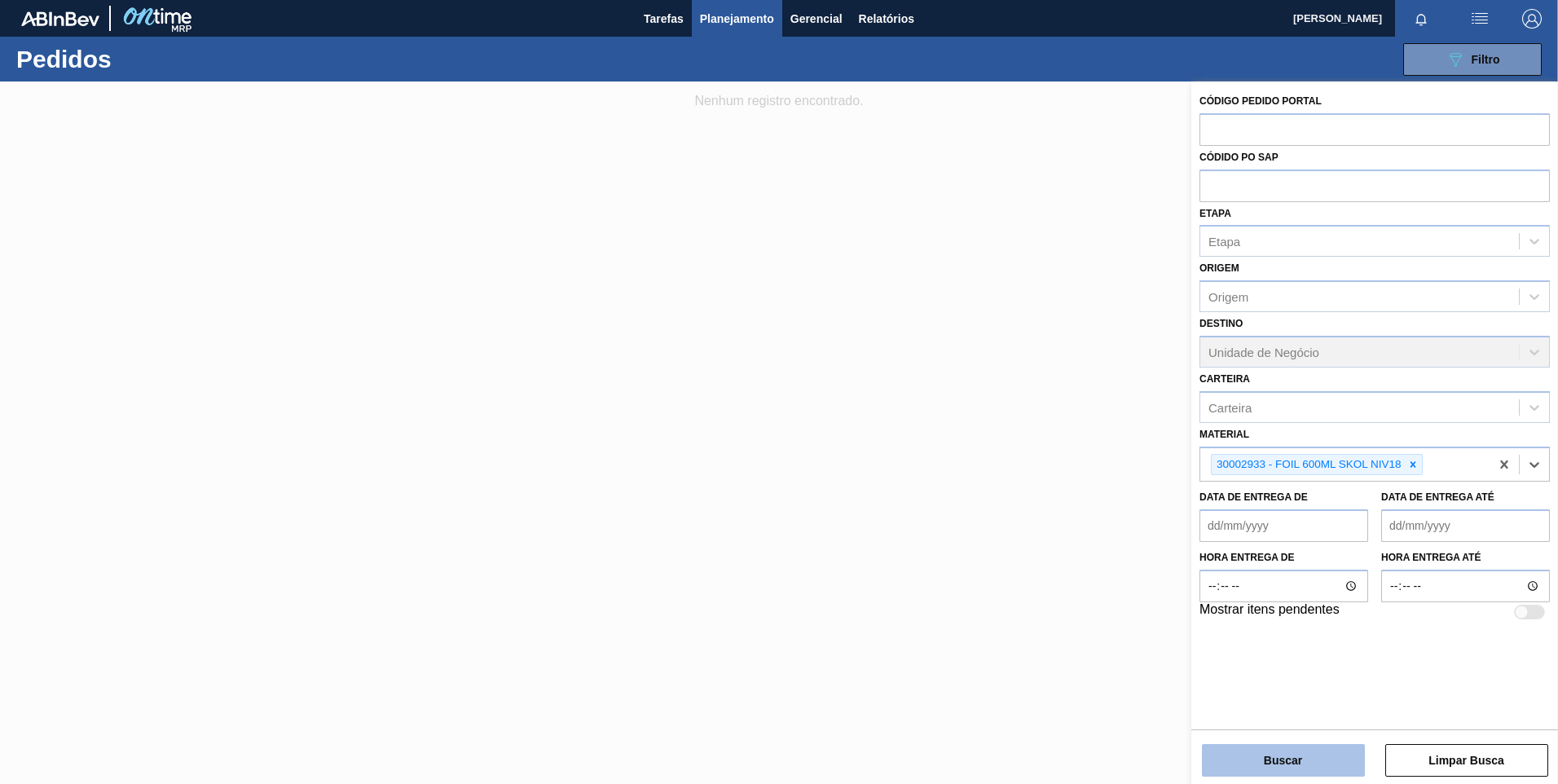
click at [1319, 759] on button "Buscar" at bounding box center [1283, 760] width 163 height 33
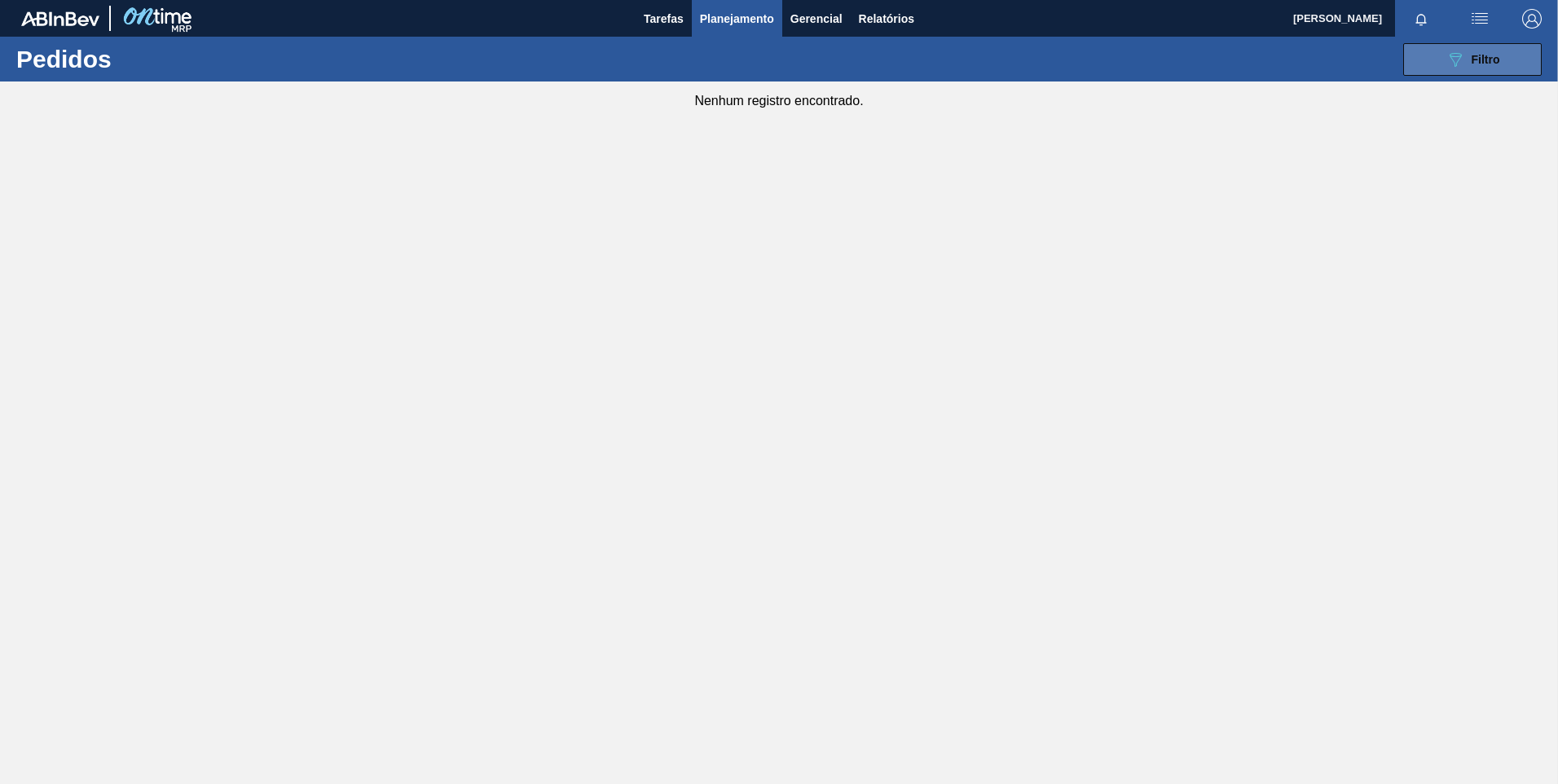
click at [1458, 45] on button "089F7B8B-B2A5-4AFE-B5C0-19BA573D28AC Filtro" at bounding box center [1472, 59] width 138 height 33
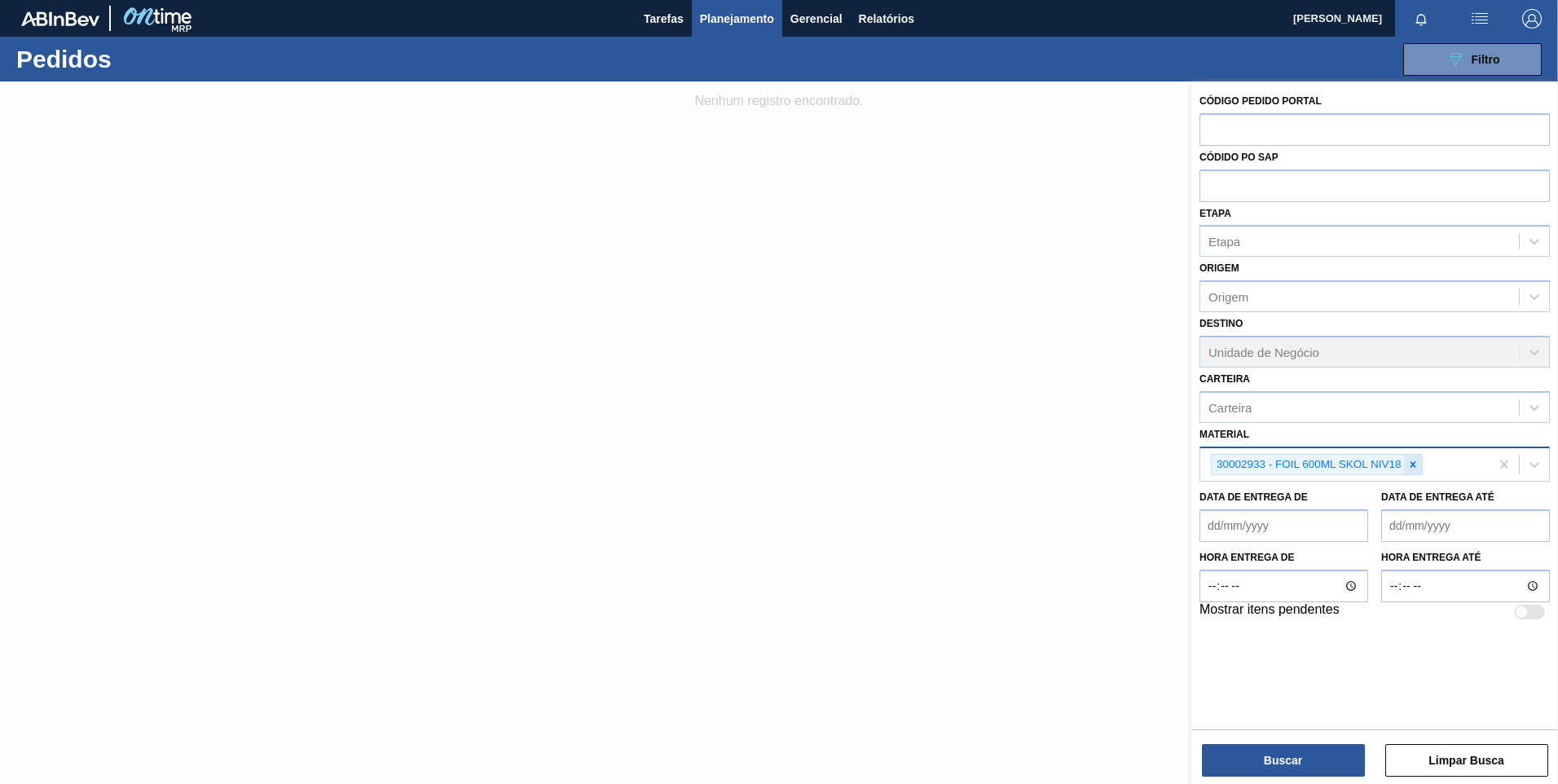
click at [1414, 460] on icon at bounding box center [1413, 464] width 12 height 12
paste input "30002115"
type input "30002115"
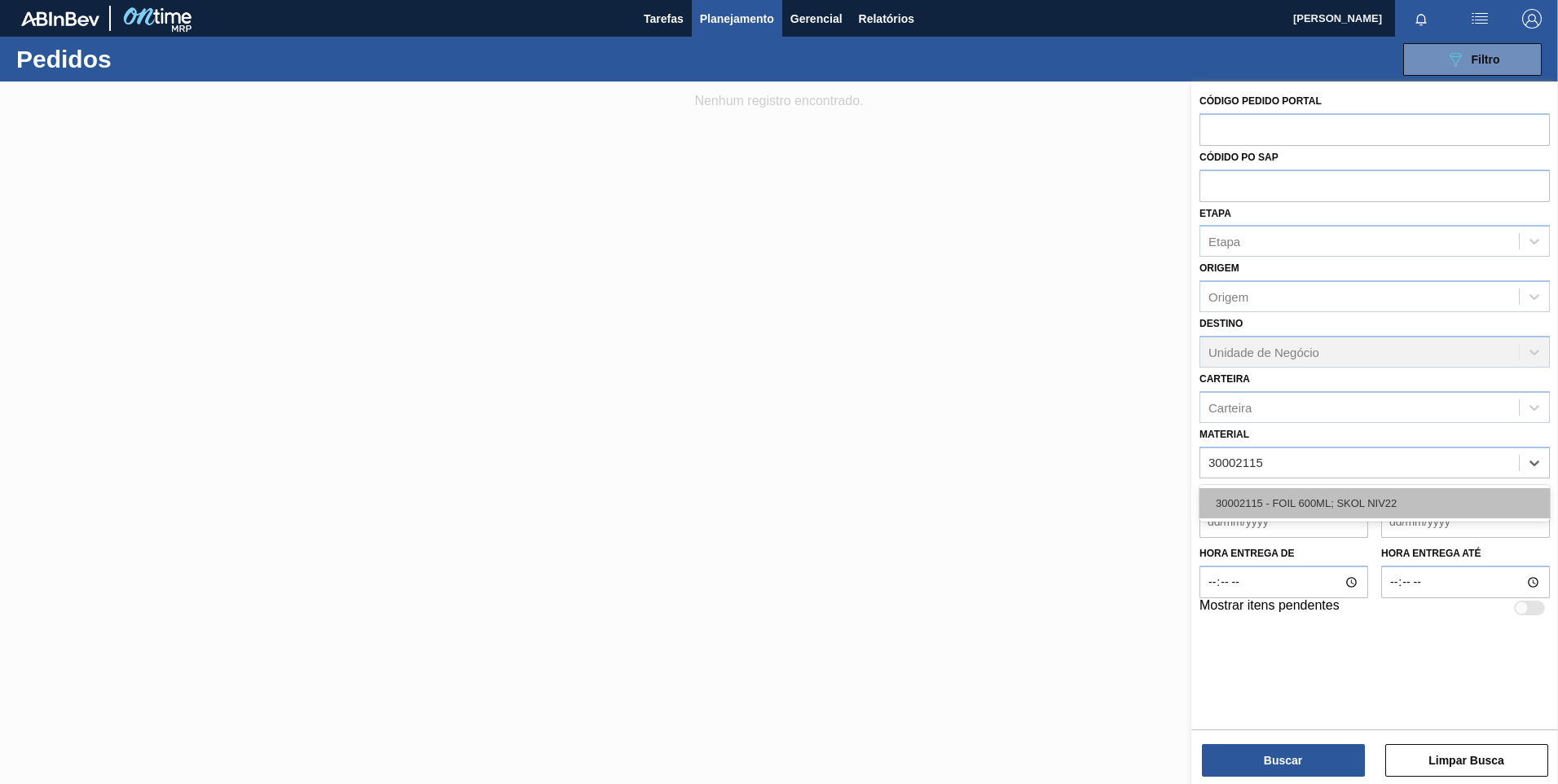
click at [1351, 494] on div "30002115 - FOIL 600ML; SKOL NIV22" at bounding box center [1375, 503] width 351 height 30
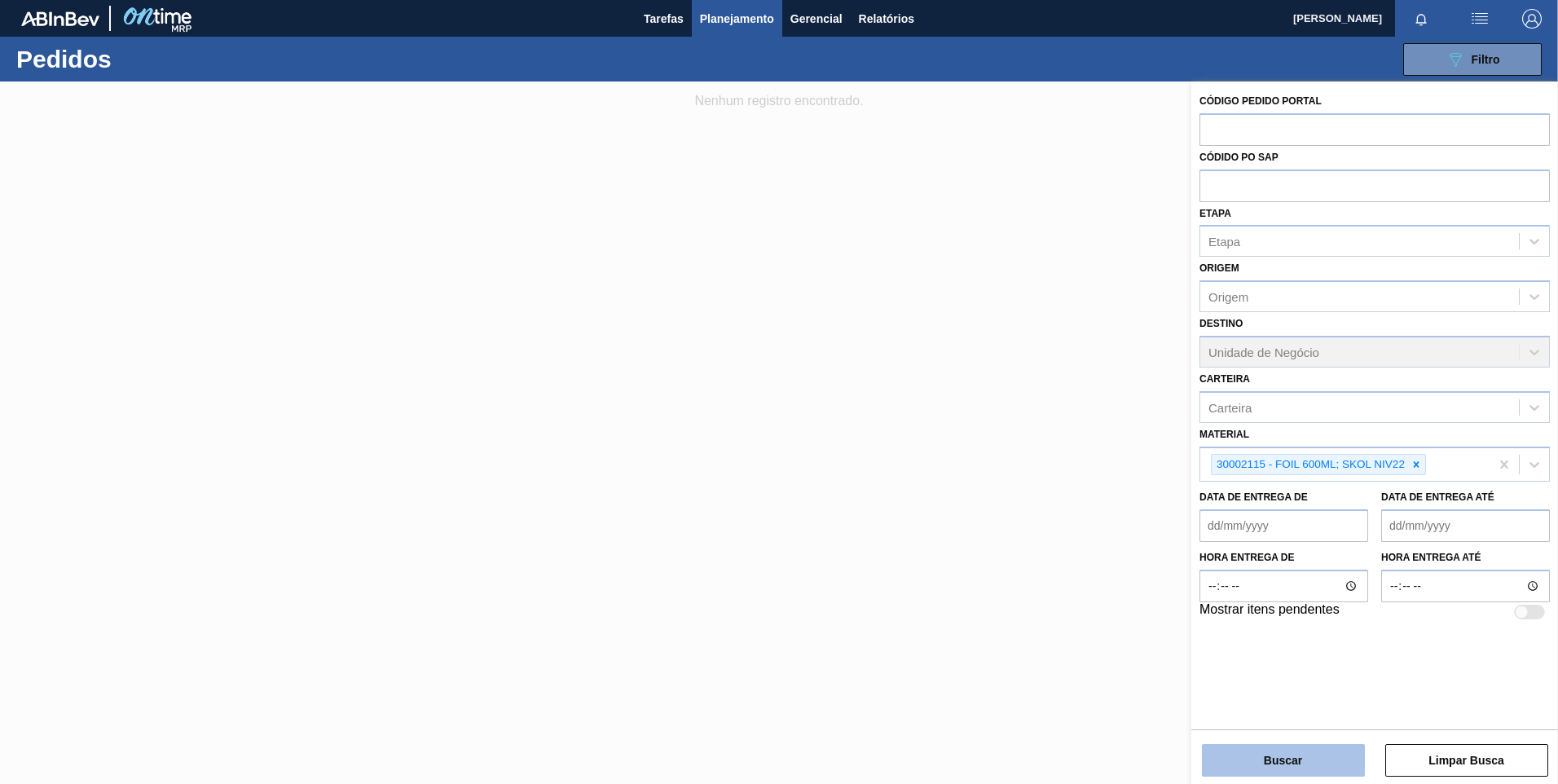
click at [1298, 770] on button "Buscar" at bounding box center [1283, 760] width 163 height 33
